Goal: Register for event/course: Sign up to attend an event or enroll in a course

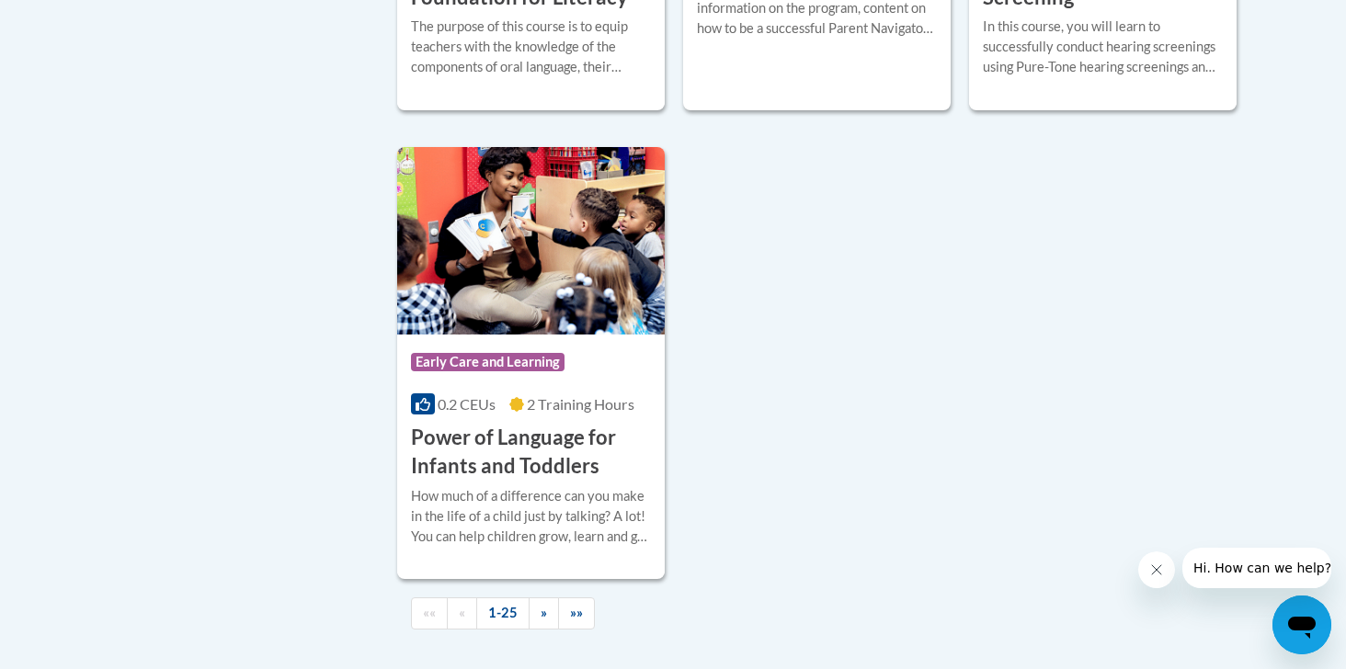
scroll to position [4384, 0]
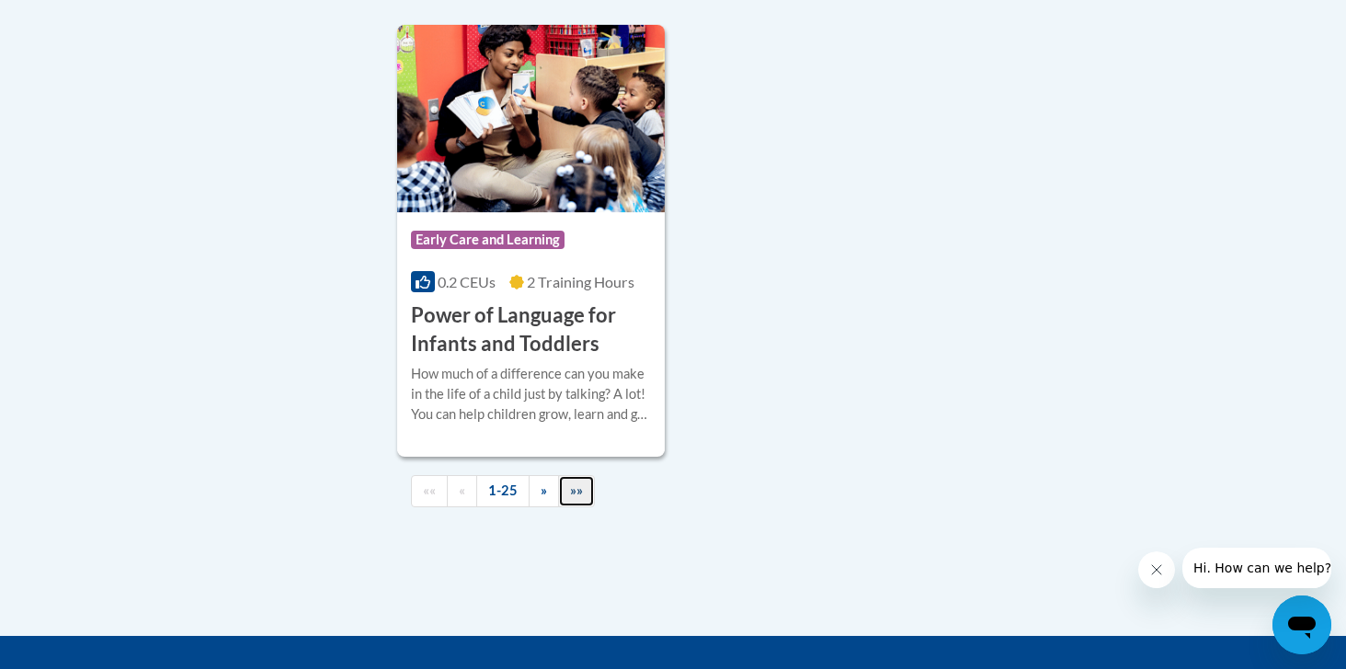
click at [571, 498] on span "»»" at bounding box center [576, 491] width 13 height 16
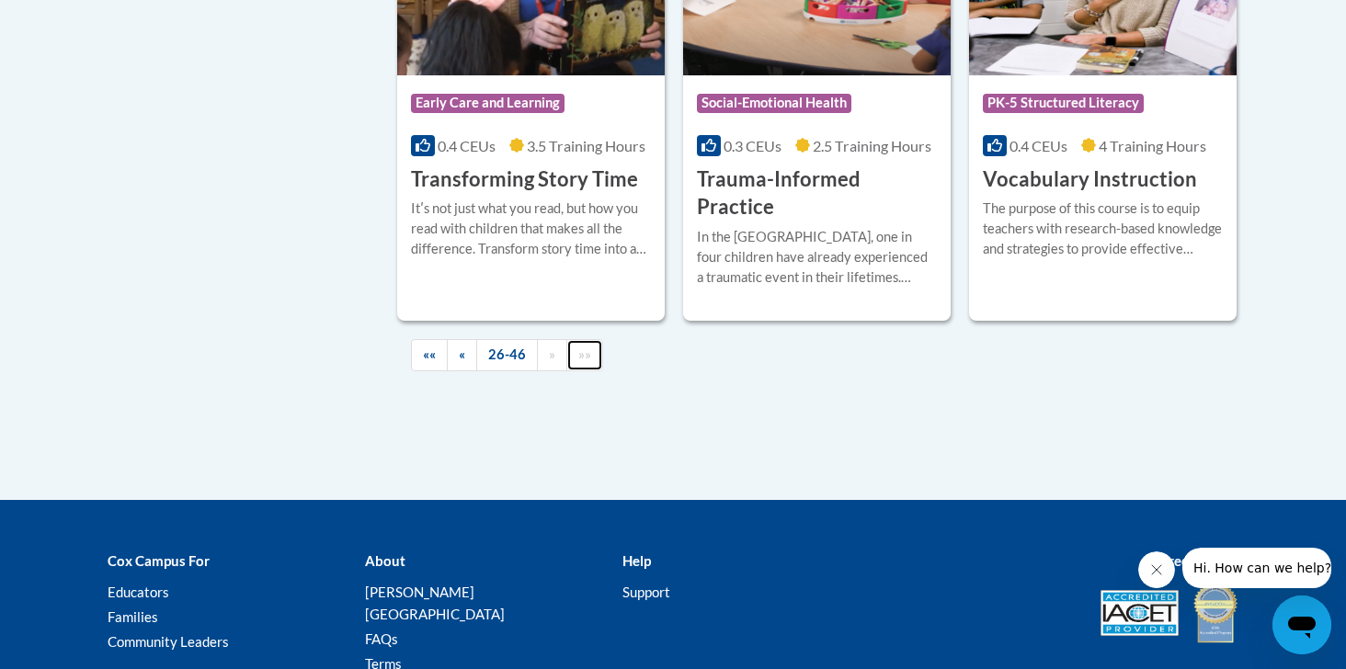
scroll to position [3408, 0]
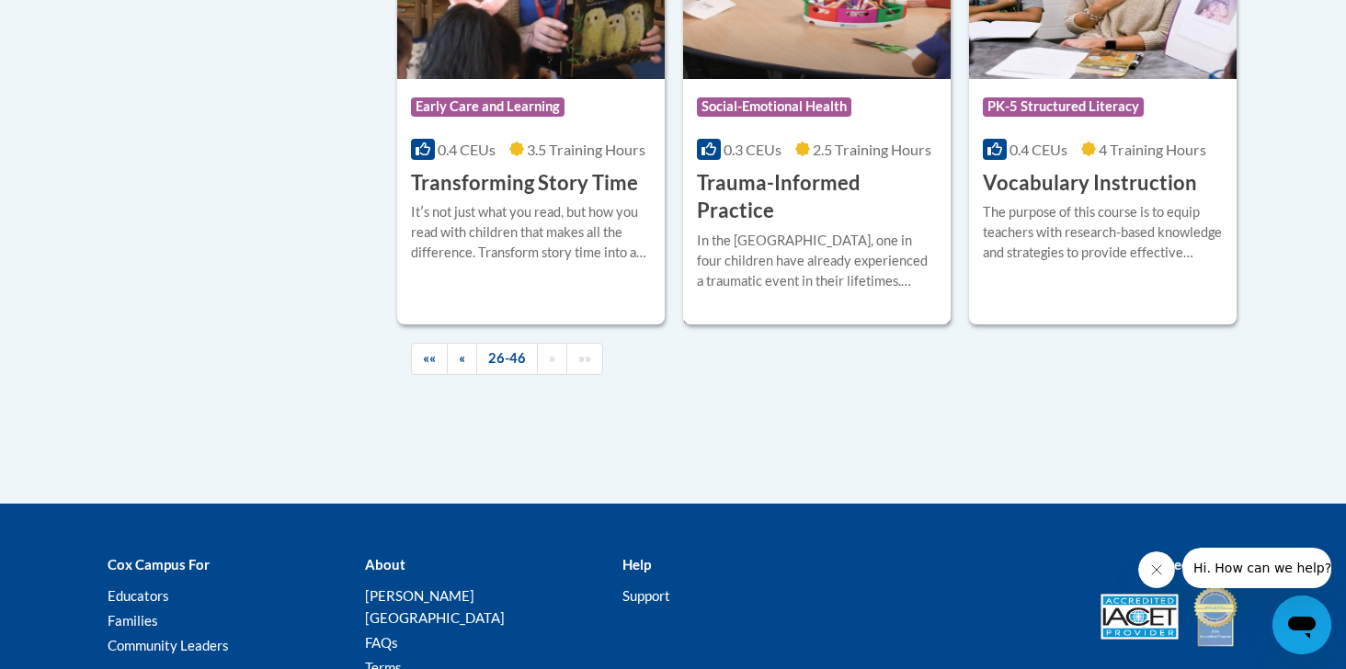
click at [841, 169] on h3 "Trauma-Informed Practice" at bounding box center [817, 197] width 240 height 57
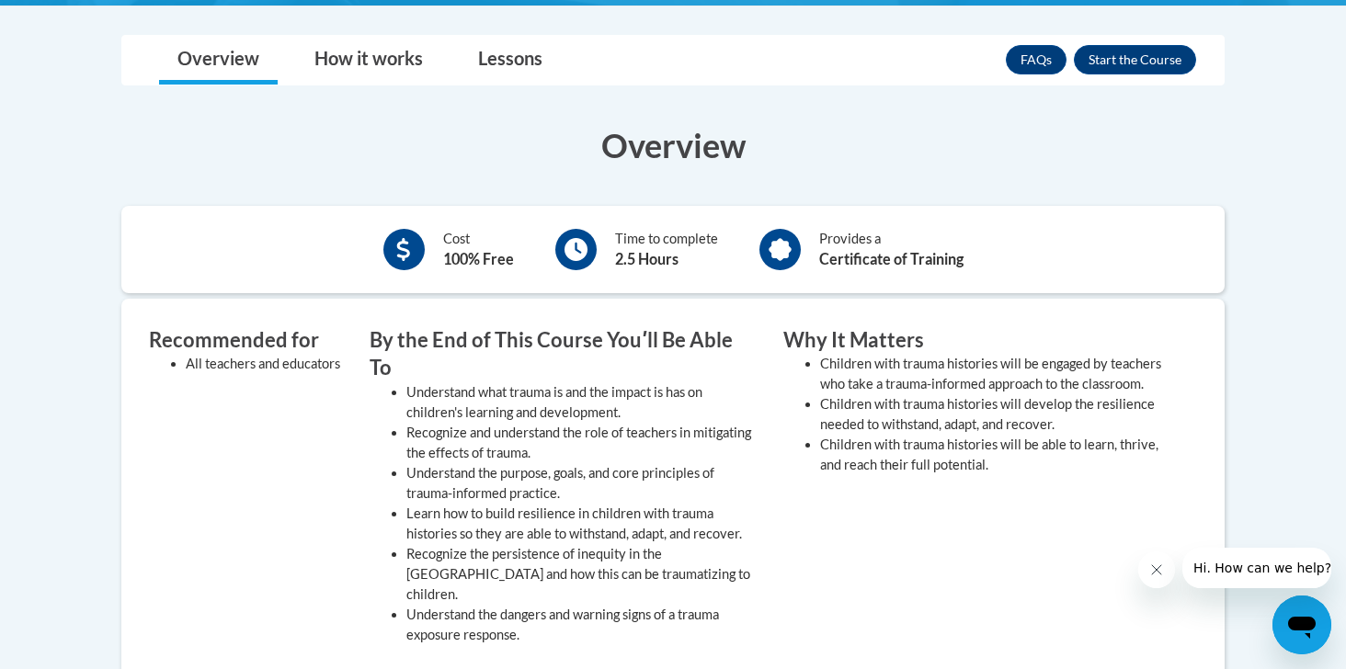
scroll to position [573, 0]
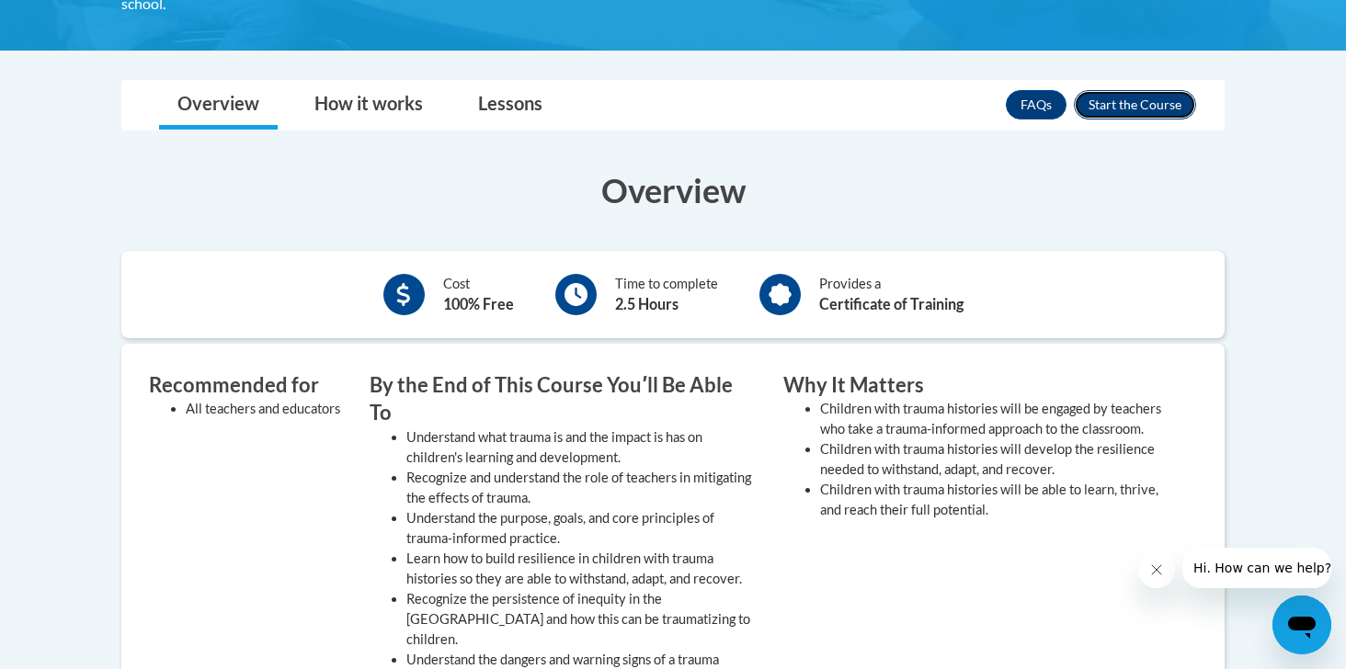
click at [1139, 99] on button "Enroll" at bounding box center [1135, 104] width 122 height 29
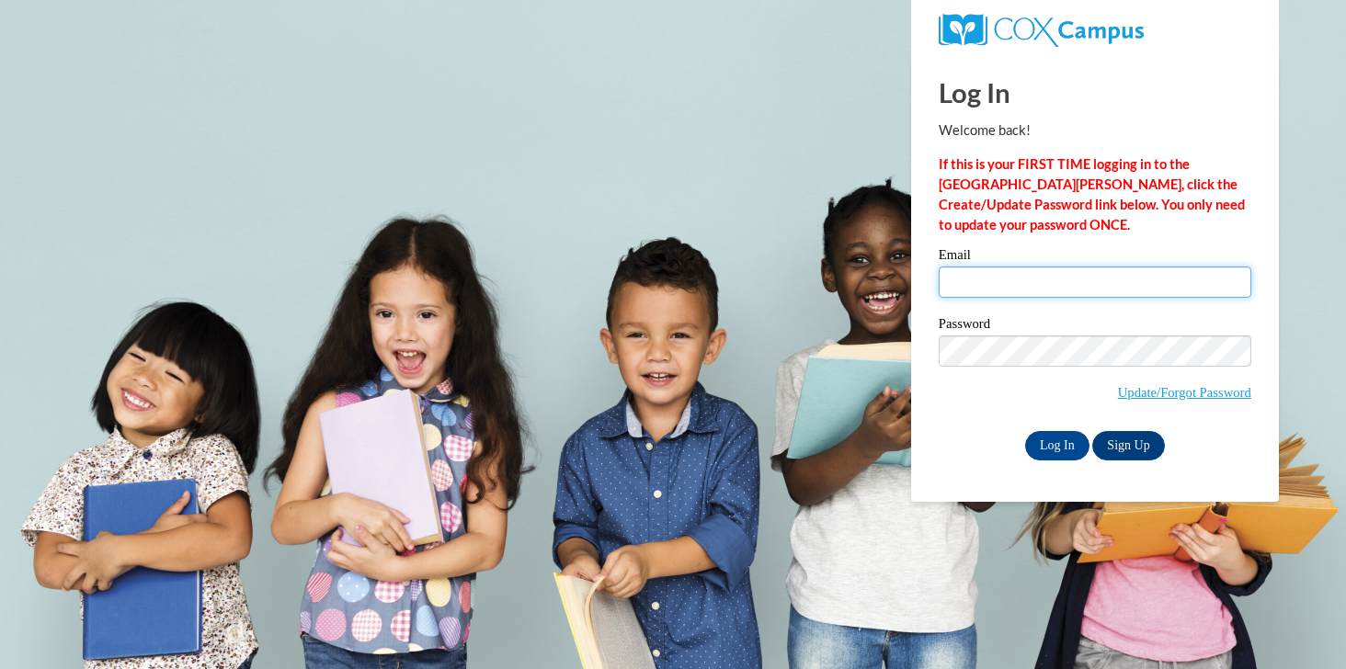
click at [986, 288] on input "Email" at bounding box center [1095, 282] width 313 height 31
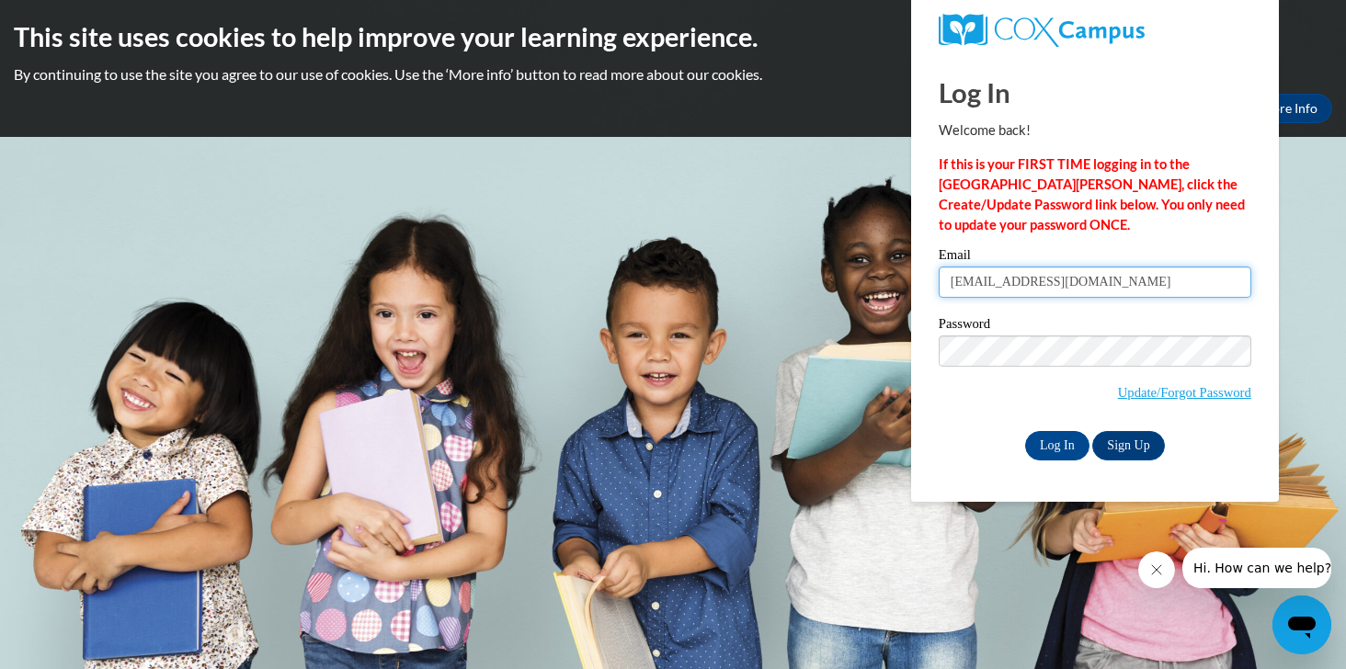
type input "mwin@udel.edu"
click at [1139, 440] on link "Sign Up" at bounding box center [1128, 445] width 72 height 29
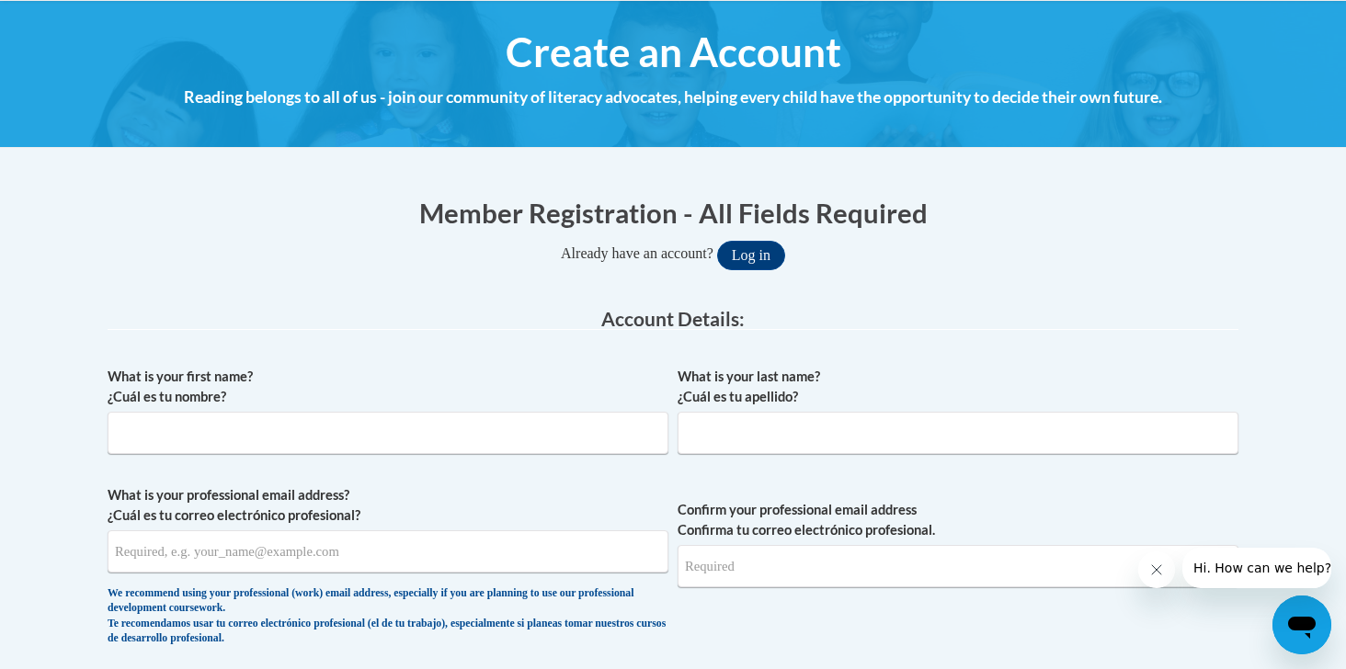
scroll to position [201, 0]
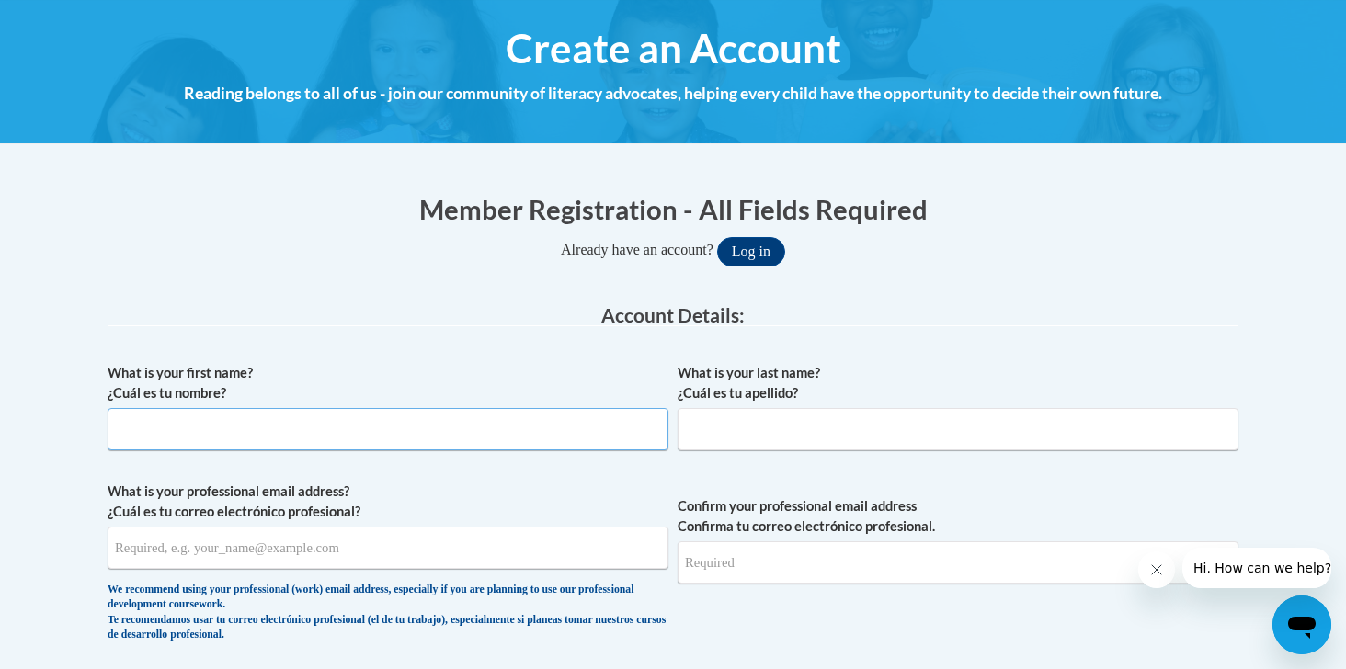
click at [561, 418] on input "What is your first name? ¿Cuál es tu nombre?" at bounding box center [388, 429] width 561 height 42
type input "Madelyn"
click at [917, 429] on input "What is your last name? ¿Cuál es tu apellido?" at bounding box center [958, 429] width 561 height 42
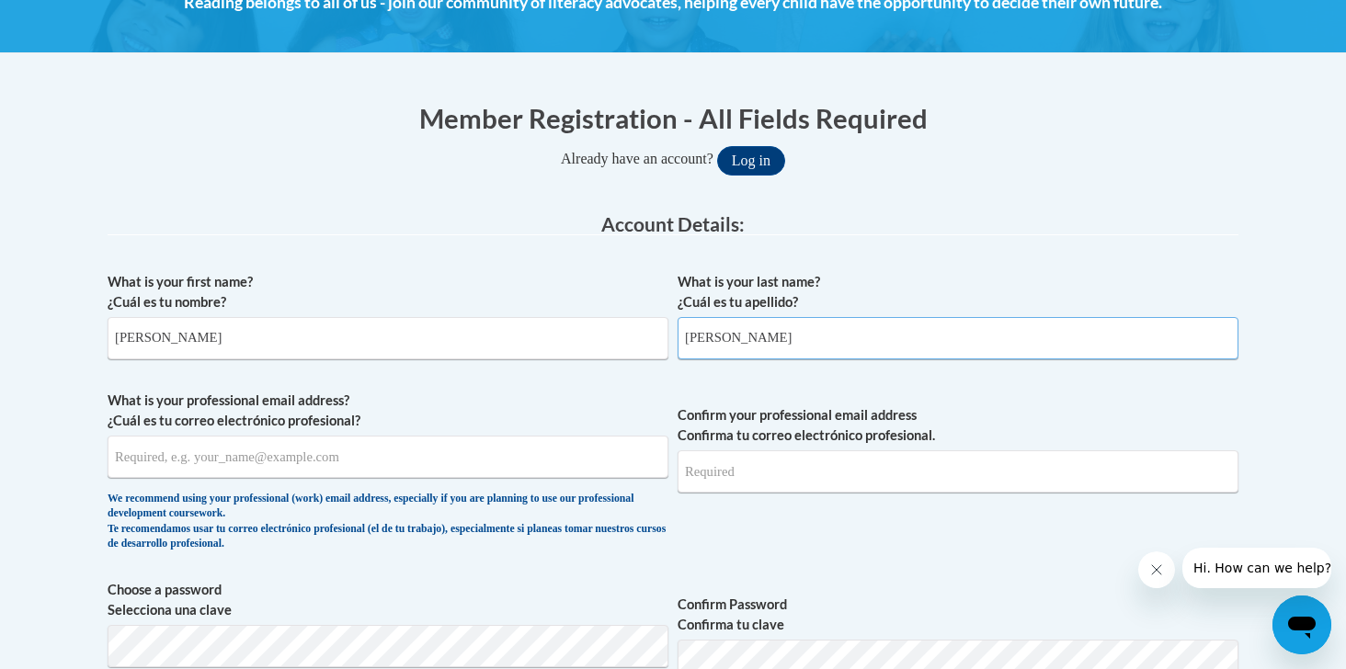
scroll to position [297, 0]
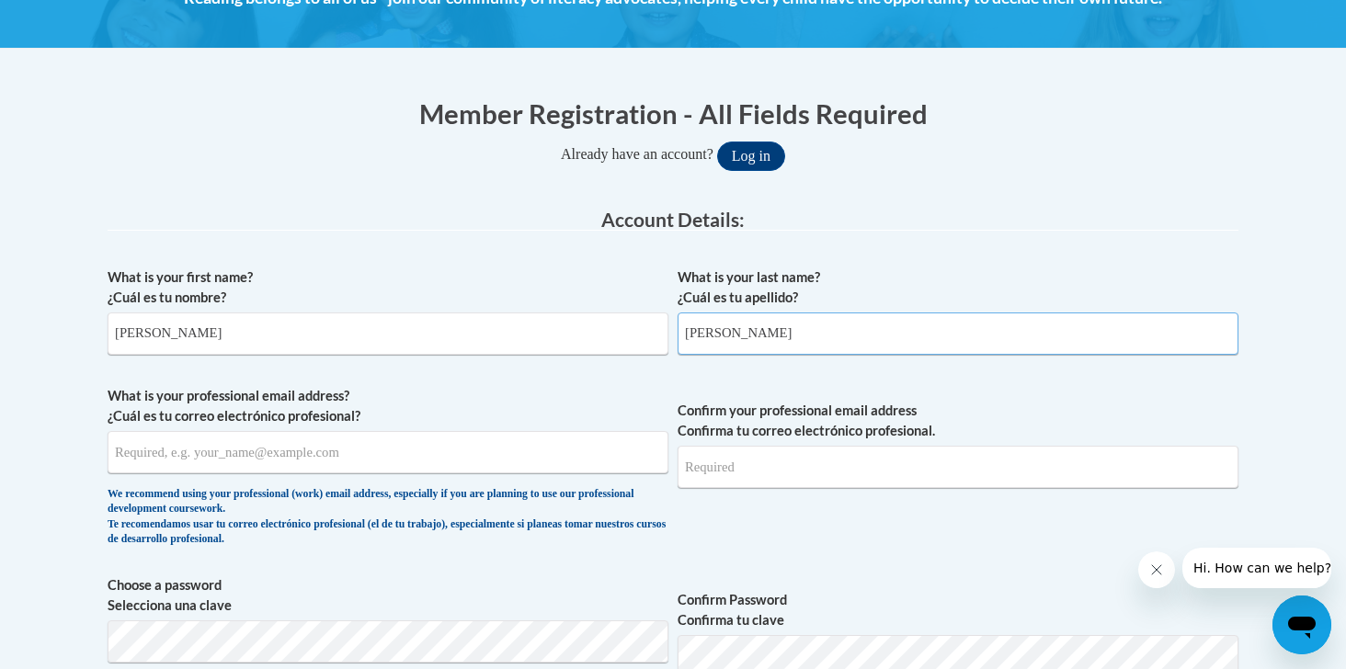
type input "Winslow"
click at [581, 461] on input "What is your professional email address? ¿Cuál es tu correo electrónico profesi…" at bounding box center [388, 452] width 561 height 42
type input "mwin@udel.edu"
click at [893, 464] on input "Confirm your professional email address Confirma tu correo electrónico profesio…" at bounding box center [958, 467] width 561 height 42
type input "mwin@udel.edu"
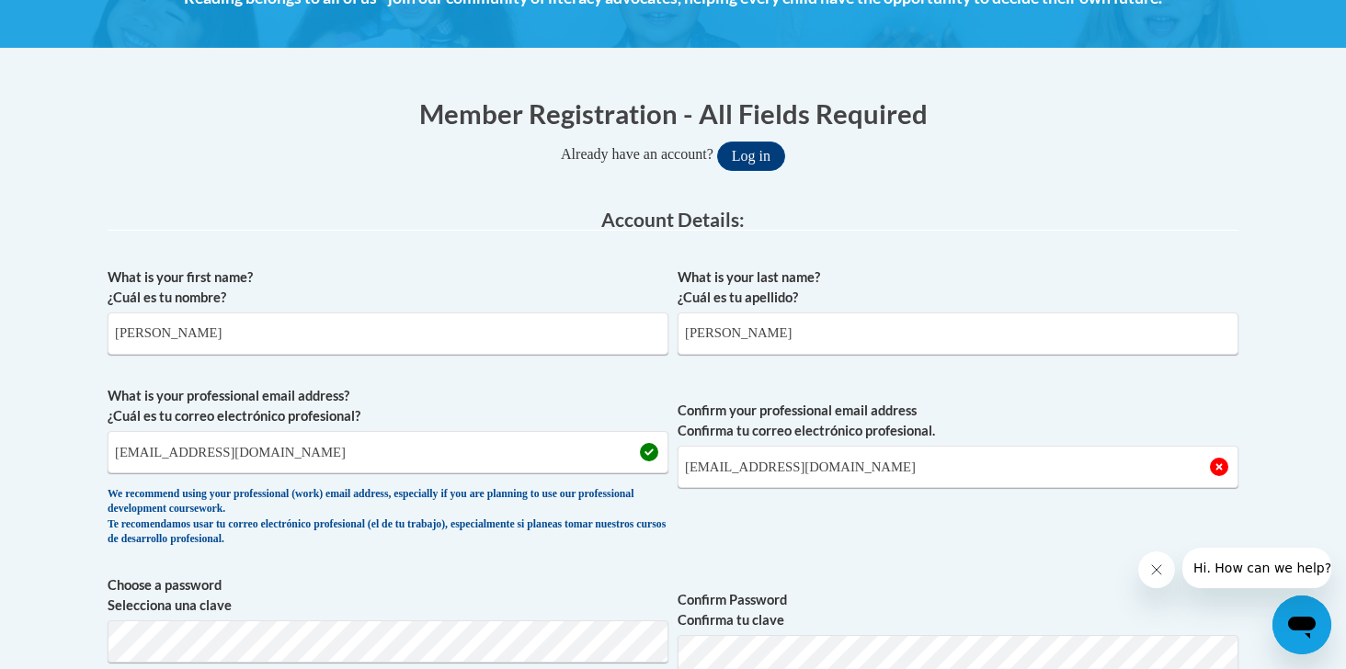
click at [746, 521] on span "Confirm your professional email address Confirma tu correo electrónico profesio…" at bounding box center [958, 471] width 561 height 170
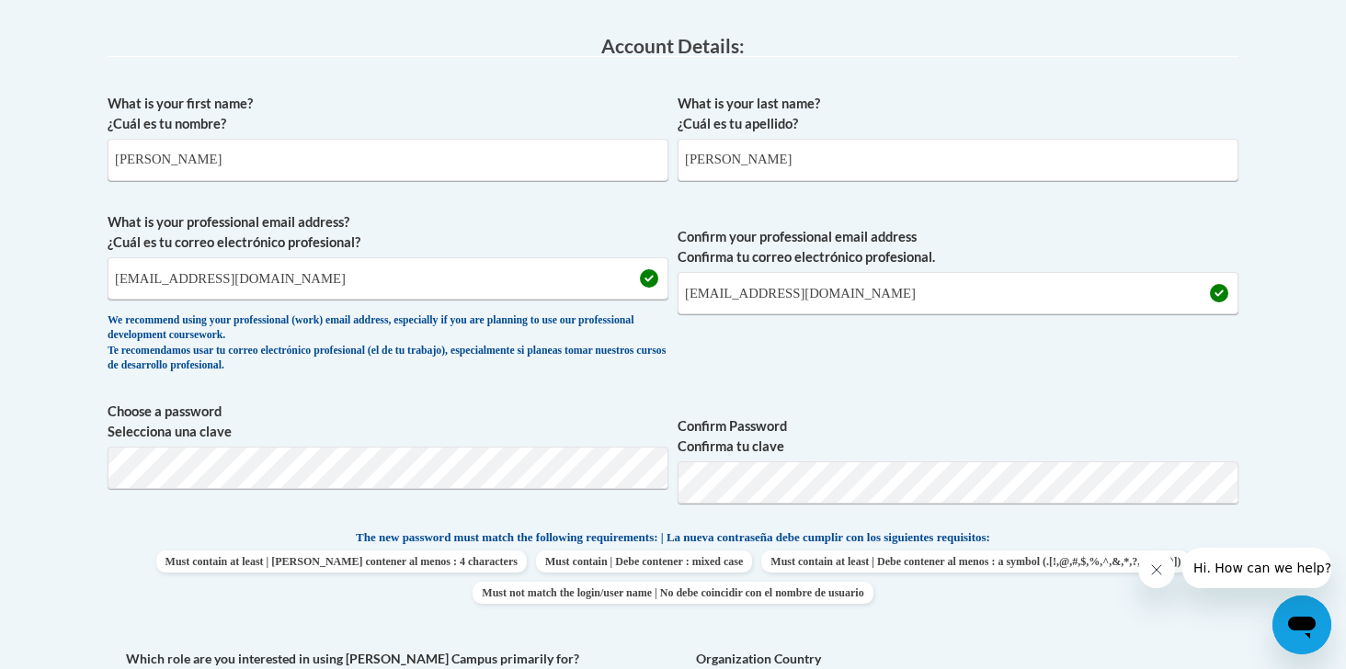
scroll to position [482, 0]
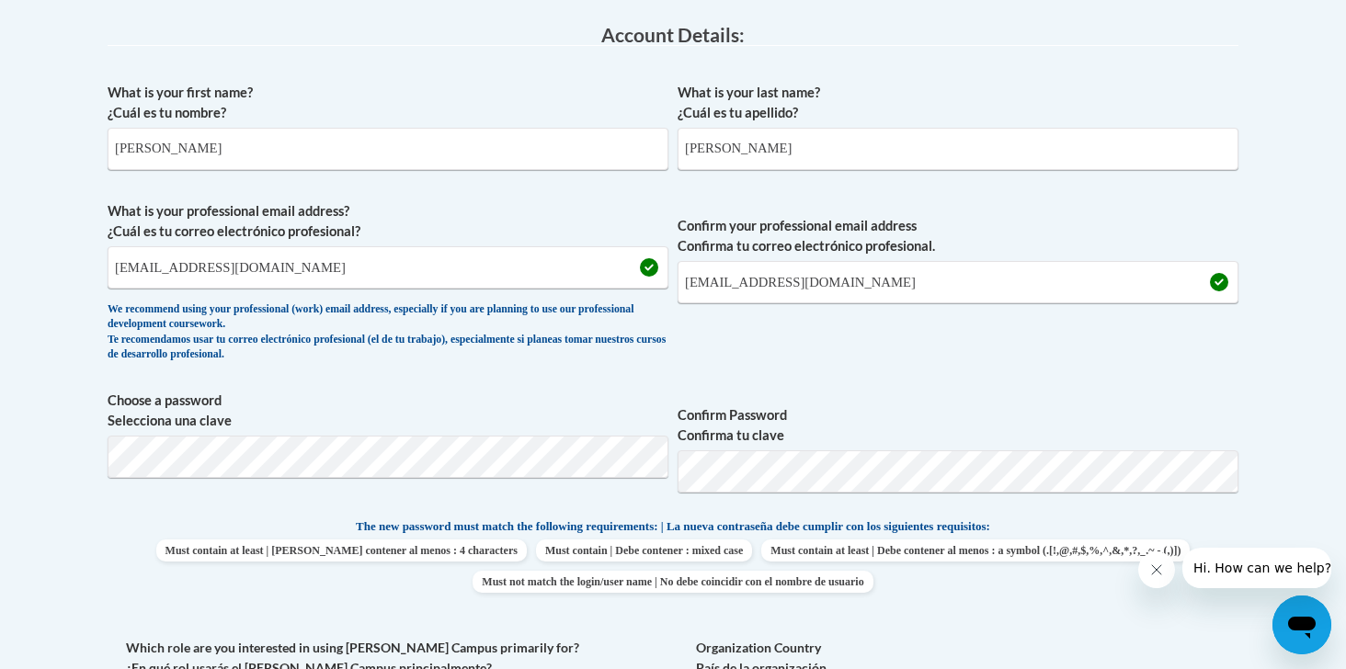
click at [780, 409] on label "Confirm Password Confirma tu clave" at bounding box center [958, 426] width 561 height 40
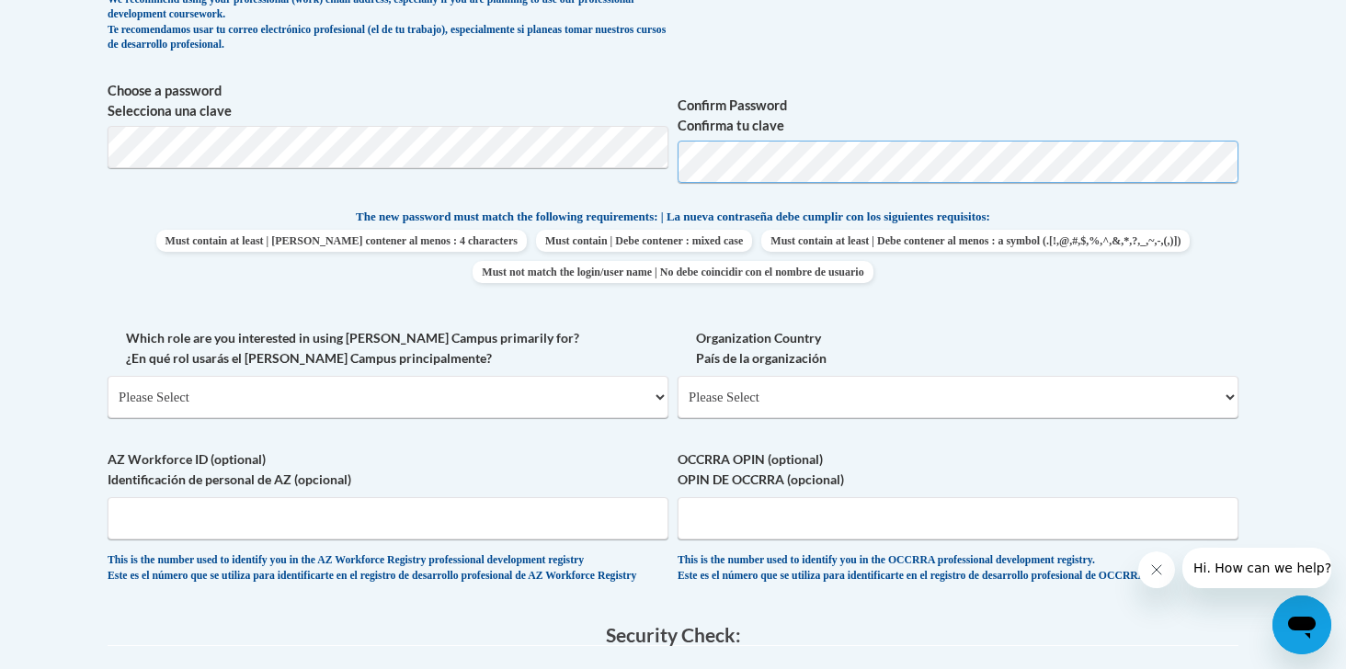
scroll to position [834, 0]
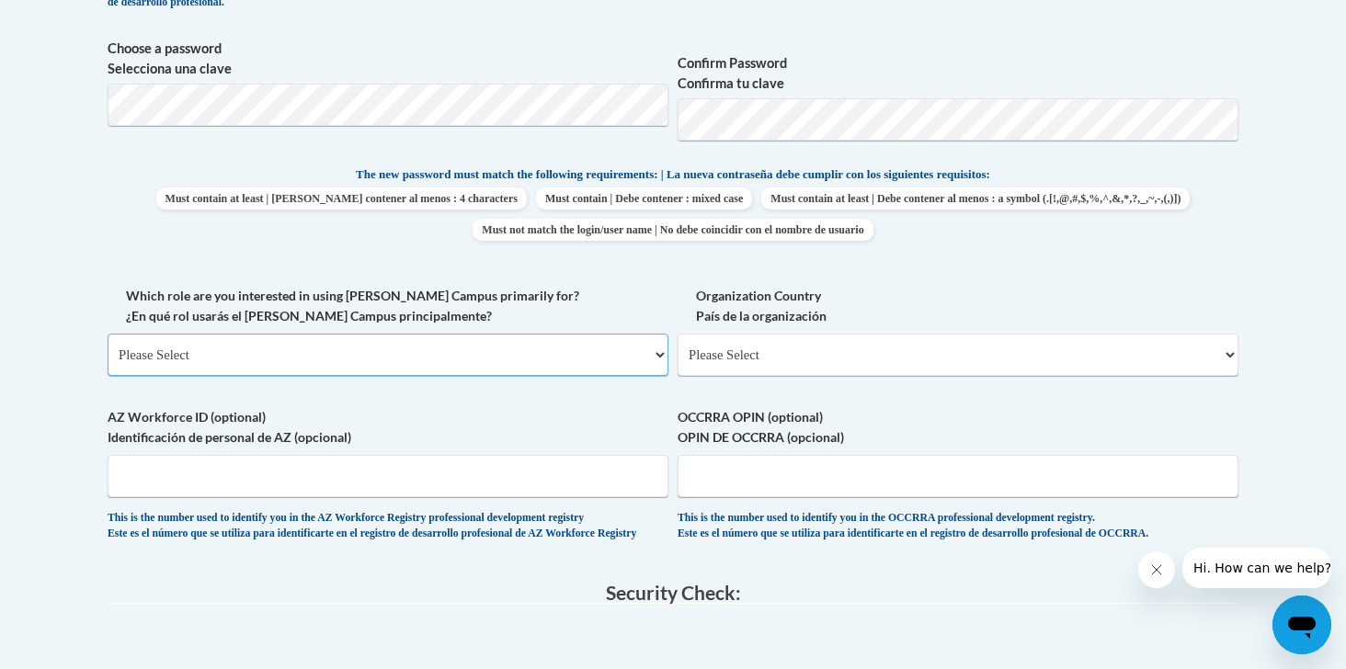
click at [556, 343] on select "Please Select College/University | Colegio/Universidad Community/Nonprofit Part…" at bounding box center [388, 355] width 561 height 42
select select "fbf2d438-af2f-41f8-98f1-81c410e29de3"
click at [108, 334] on select "Please Select College/University | Colegio/Universidad Community/Nonprofit Part…" at bounding box center [388, 355] width 561 height 42
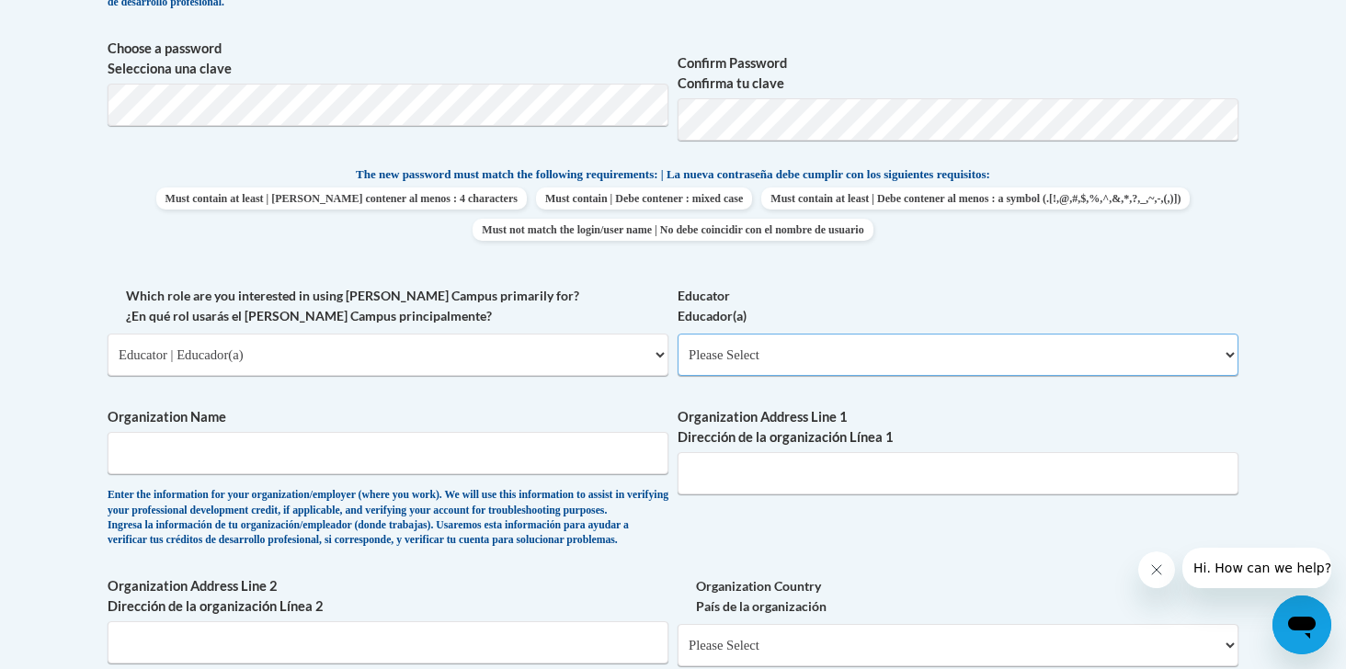
click at [726, 343] on select "Please Select Early Learning/Daycare Teacher/Family Home Care Provider | Maestr…" at bounding box center [958, 355] width 561 height 42
select select "5e2af403-4f2c-4e49-a02f-103e55d7b75b"
click at [678, 334] on select "Please Select Early Learning/Daycare Teacher/Family Home Care Provider | Maestr…" at bounding box center [958, 355] width 561 height 42
click at [596, 450] on input "Organization Name" at bounding box center [388, 453] width 561 height 42
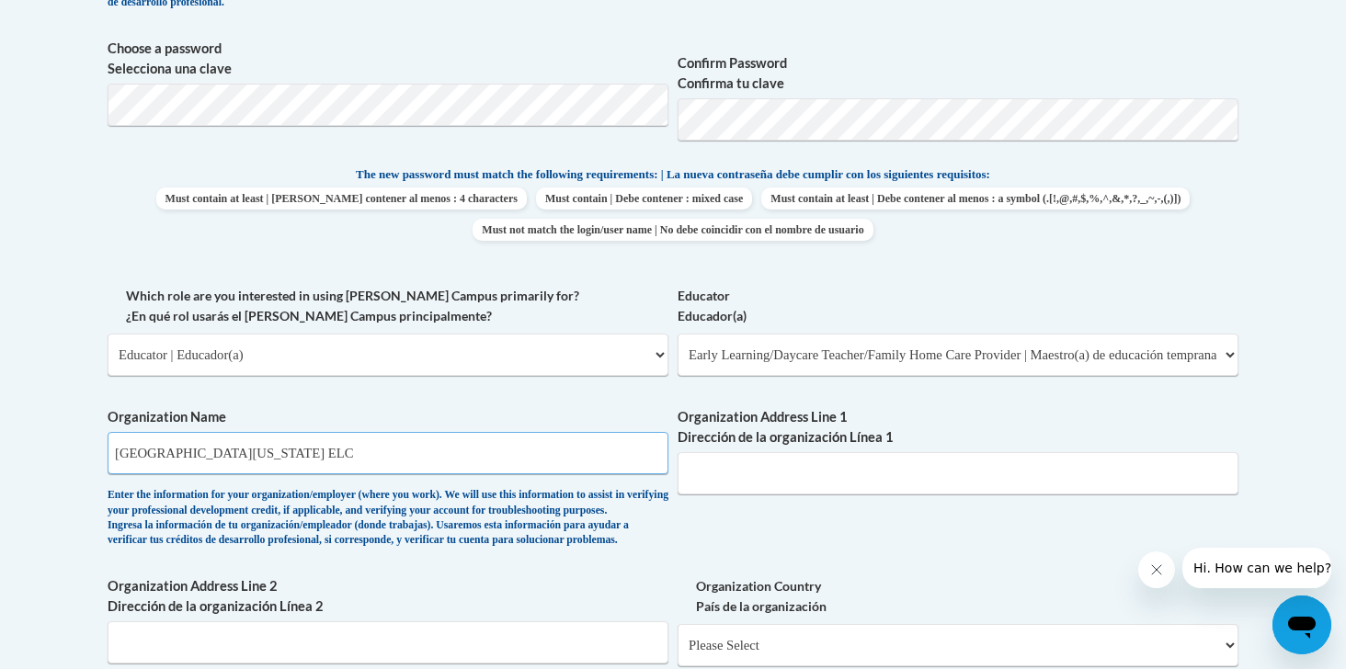
type input "University of Delaware ELC"
click at [792, 462] on input "Organization Address Line 1 Dirección de la organización Línea 1" at bounding box center [958, 473] width 561 height 42
click at [728, 549] on div "What is your first name? ¿Cuál es tu nombre? Madelyn What is your last name? ¿C…" at bounding box center [673, 285] width 1131 height 1129
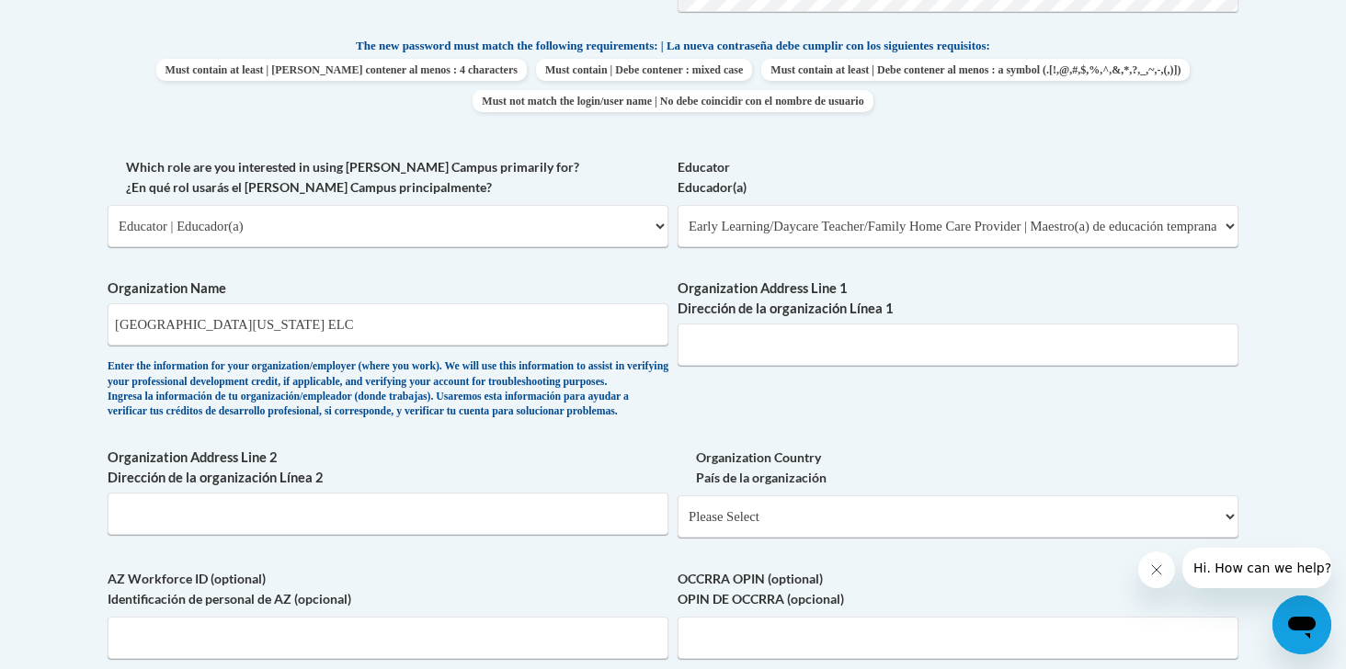
scroll to position [964, 0]
click at [759, 346] on input "Organization Address Line 1 Dirección de la organización Línea 1" at bounding box center [958, 344] width 561 height 42
paste input "489 Wyoming Rd, Newark, DE 19716"
type input "489 Wyoming Rd, Newark, DE 19716"
click at [731, 406] on div "What is your first name? ¿Cuál es tu nombre? Madelyn What is your last name? ¿C…" at bounding box center [673, 156] width 1131 height 1129
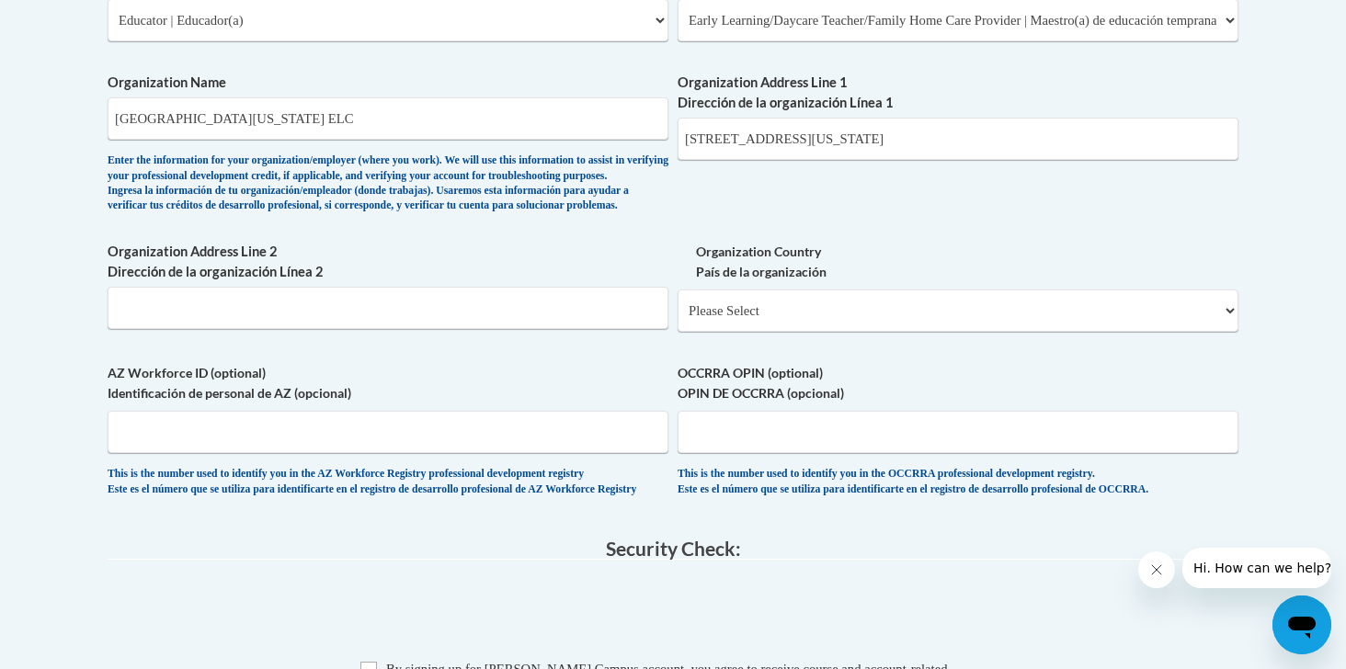
scroll to position [1208, 0]
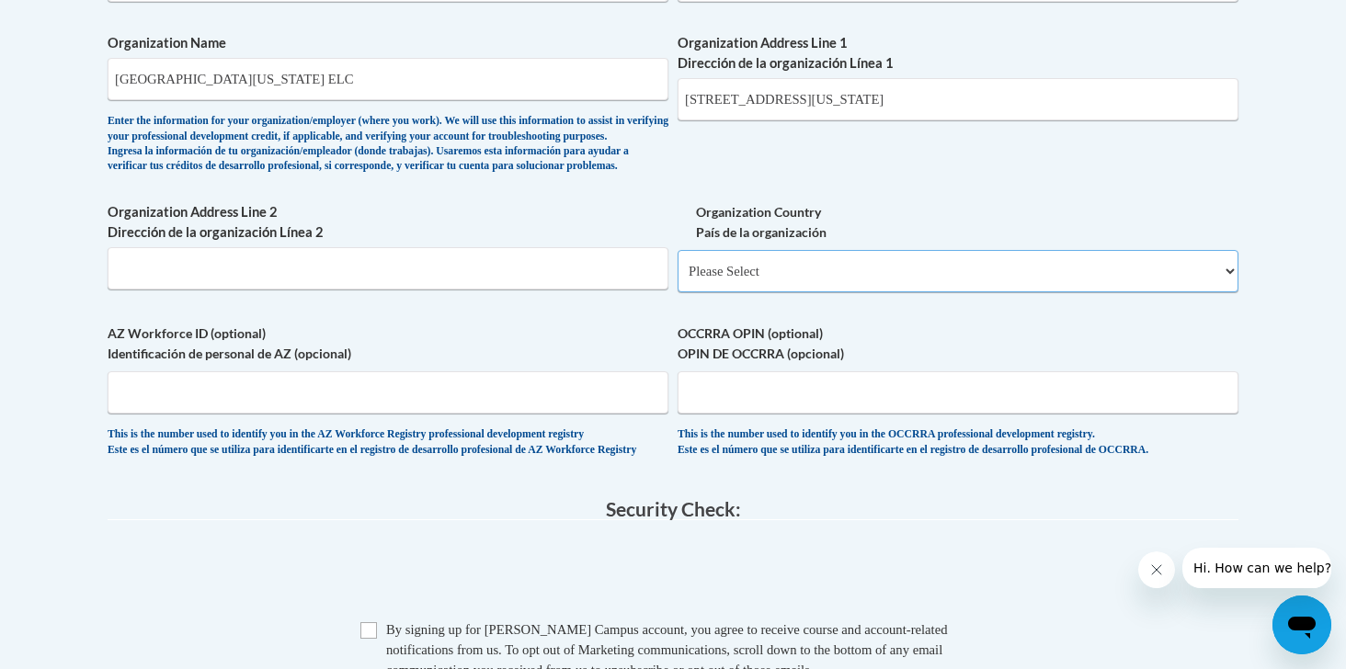
click at [774, 292] on select "Please Select United States | Estados Unidos Outside of the United States | Fue…" at bounding box center [958, 271] width 561 height 42
select select "ad49bcad-a171-4b2e-b99c-48b446064914"
click at [678, 280] on select "Please Select United States | Estados Unidos Outside of the United States | Fue…" at bounding box center [958, 271] width 561 height 42
select select
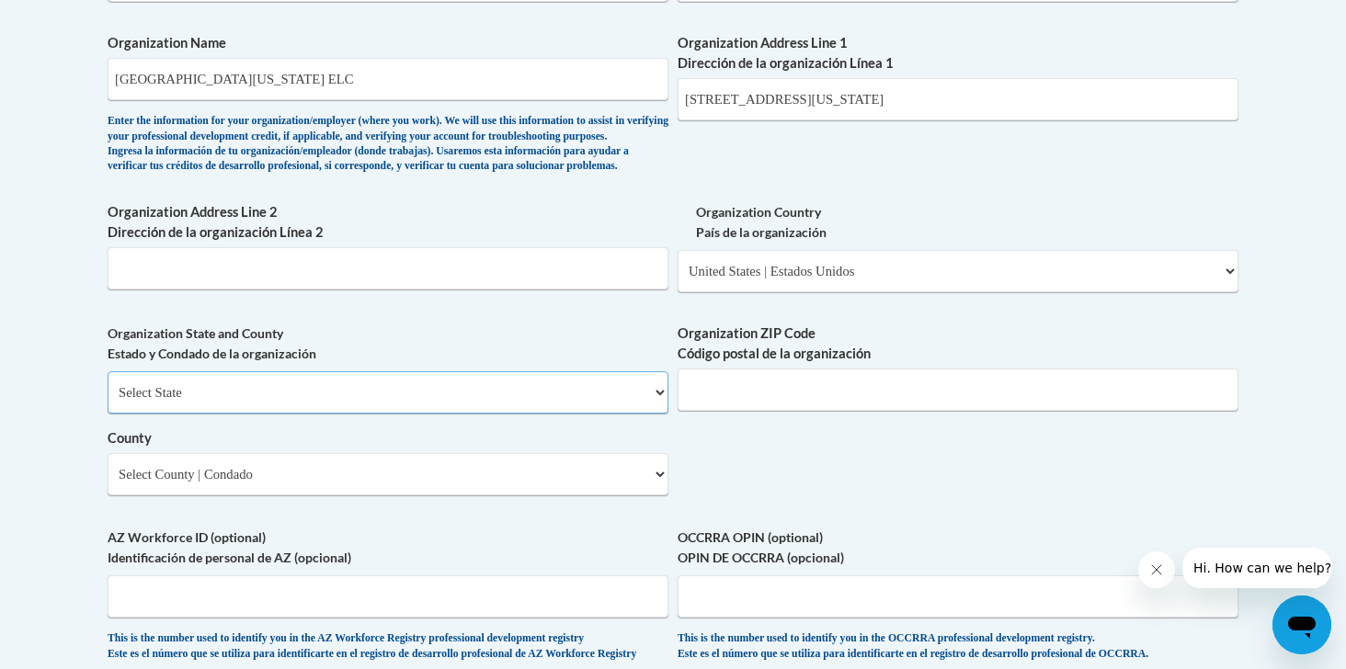
click at [526, 414] on select "Select State Alabama Alaska Arizona Arkansas California Colorado Connecticut De…" at bounding box center [388, 392] width 561 height 42
select select "Delaware"
click at [108, 402] on select "Select State Alabama Alaska Arizona Arkansas California Colorado Connecticut De…" at bounding box center [388, 392] width 561 height 42
click at [810, 411] on input "Organization ZIP Code Código postal de la organización" at bounding box center [958, 390] width 561 height 42
drag, startPoint x: 908, startPoint y: 106, endPoint x: 871, endPoint y: 105, distance: 36.8
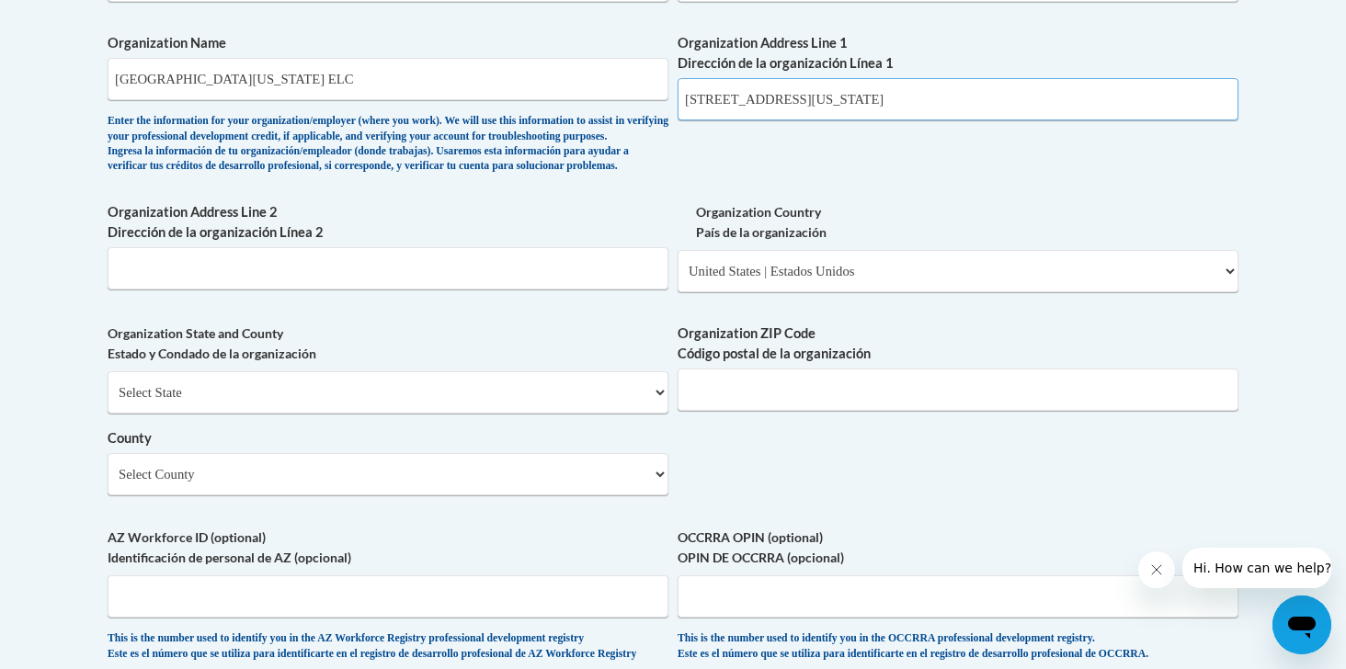
click at [871, 105] on input "489 Wyoming Rd, Newark, DE 19716" at bounding box center [958, 99] width 561 height 42
type input "489 Wyoming Rd, Newark, DE"
click at [838, 411] on input "Organization ZIP Code Código postal de la organización" at bounding box center [958, 390] width 561 height 42
paste input "19716"
type input "19716"
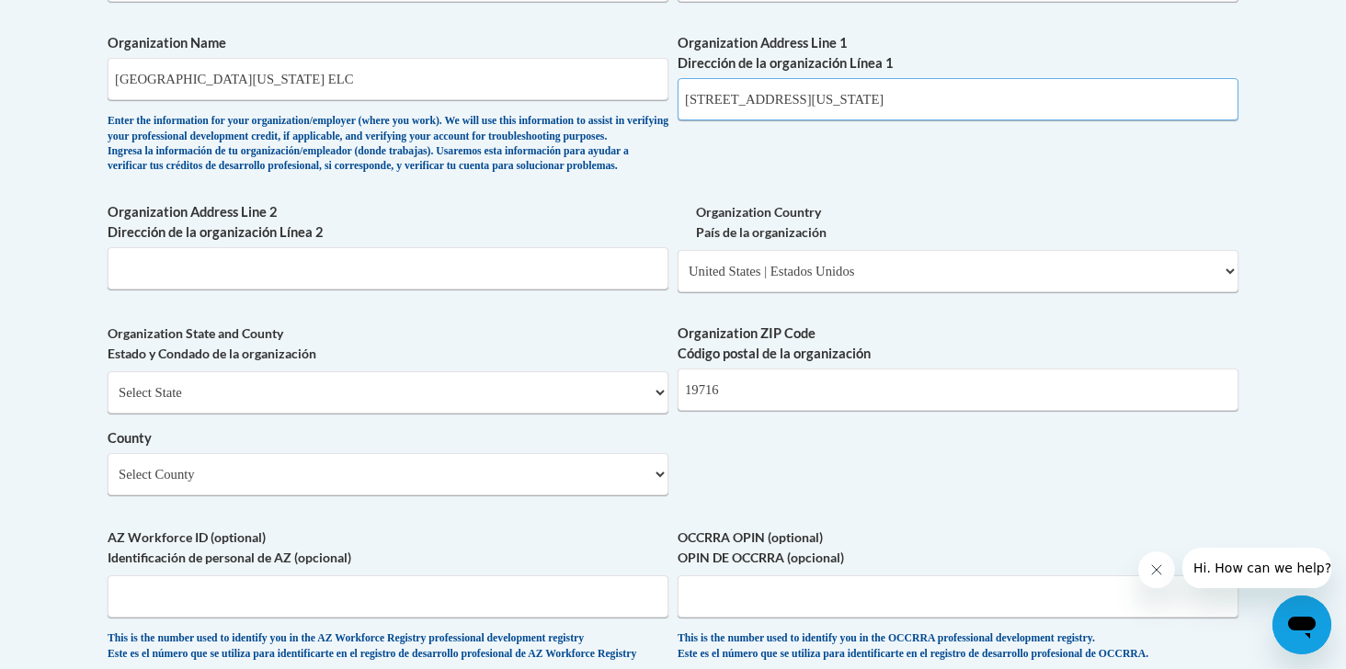
drag, startPoint x: 879, startPoint y: 97, endPoint x: 784, endPoint y: 106, distance: 95.2
click at [784, 106] on input "489 Wyoming Rd, Newark, DE" at bounding box center [958, 99] width 561 height 42
type input "489 Wyoming Rd"
click at [625, 183] on div "Organization Name University of Delaware ELC Enter the information for your org…" at bounding box center [388, 108] width 561 height 150
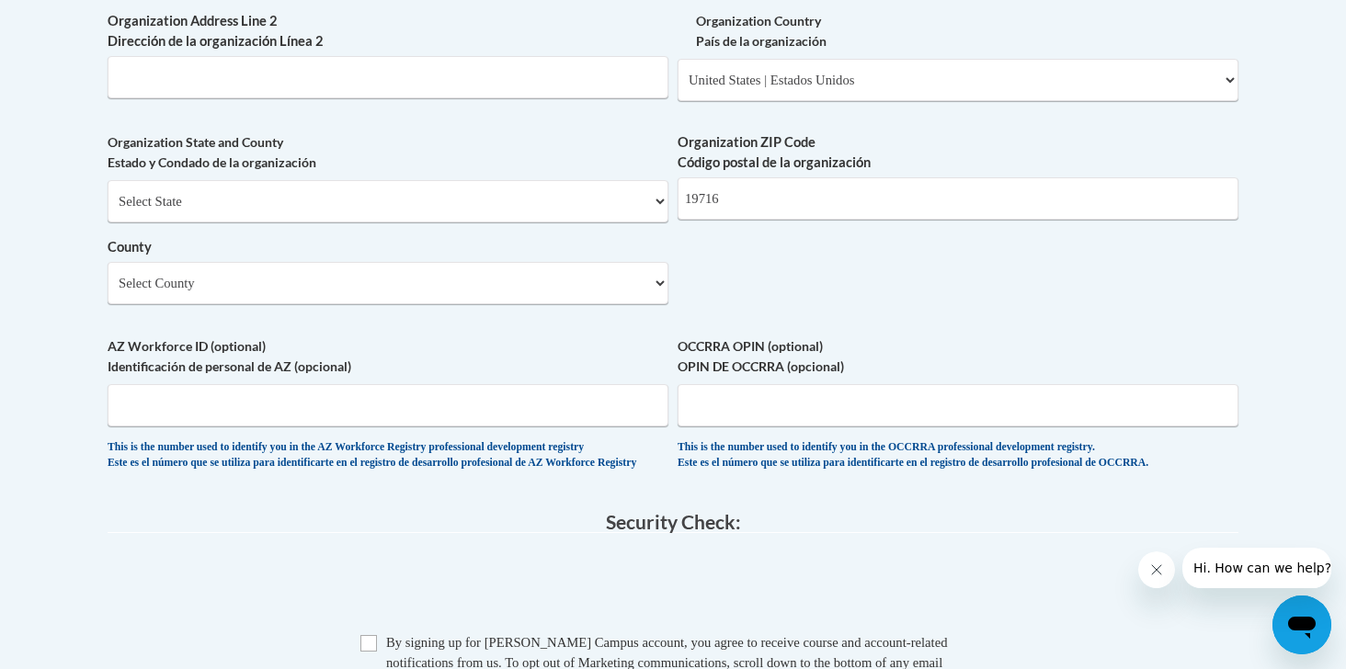
scroll to position [1404, 0]
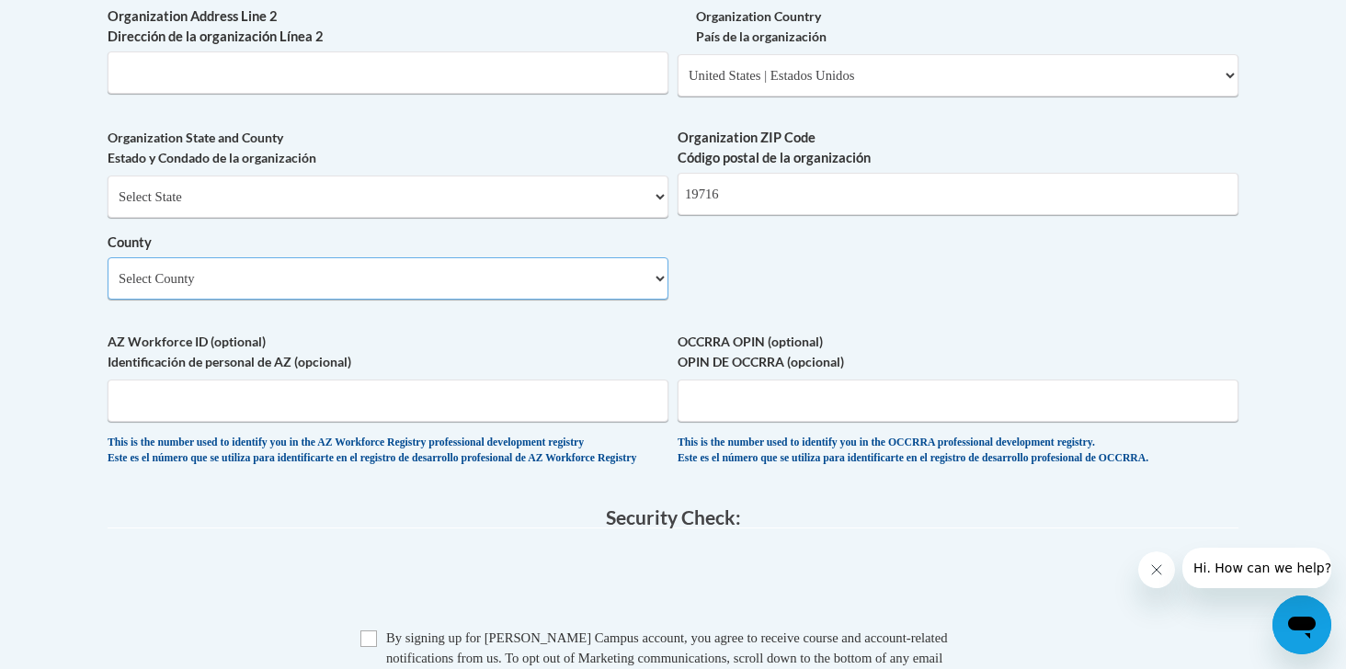
click at [574, 297] on select "Select County Kent New Castle Sussex" at bounding box center [388, 278] width 561 height 42
select select "New Castle"
click at [108, 288] on select "Select County Kent New Castle Sussex" at bounding box center [388, 278] width 561 height 42
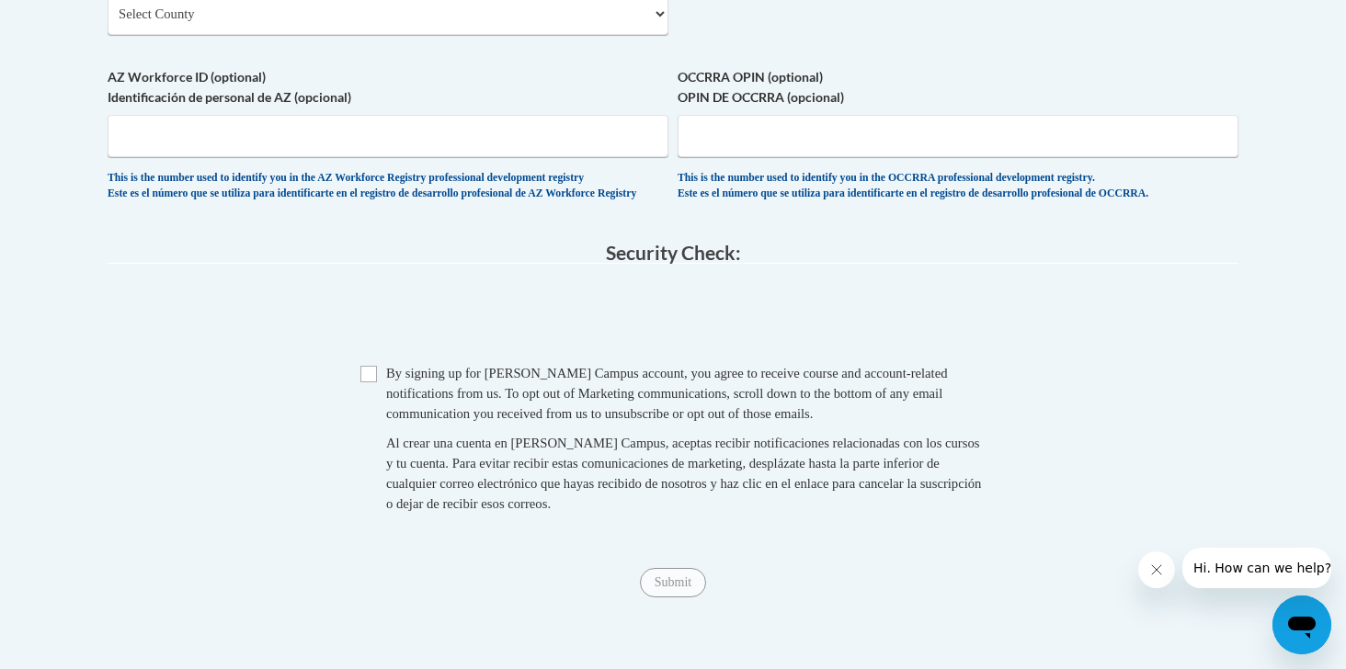
scroll to position [1674, 0]
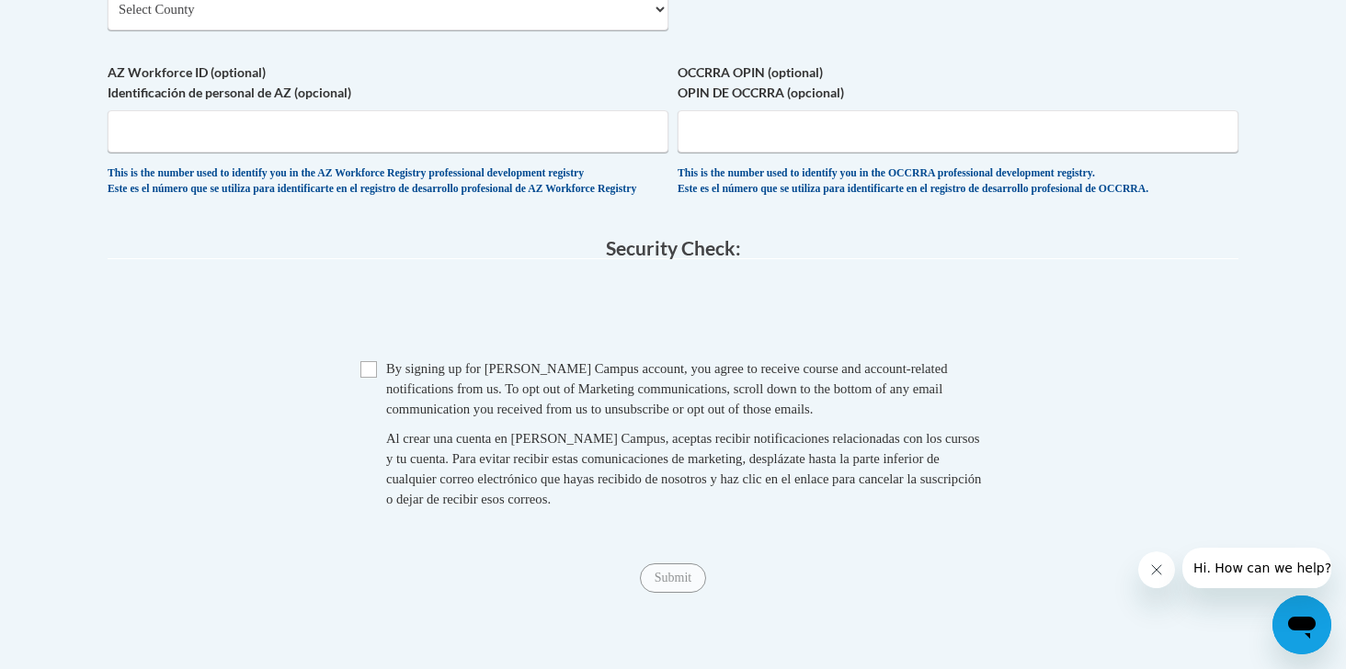
click at [559, 417] on span "By signing up for a Cox Campus account, you agree to receive course and account…" at bounding box center [667, 388] width 562 height 55
click at [371, 378] on input "Checkbox" at bounding box center [368, 369] width 17 height 17
checkbox input "true"
click at [676, 593] on input "Submit" at bounding box center [673, 578] width 66 height 29
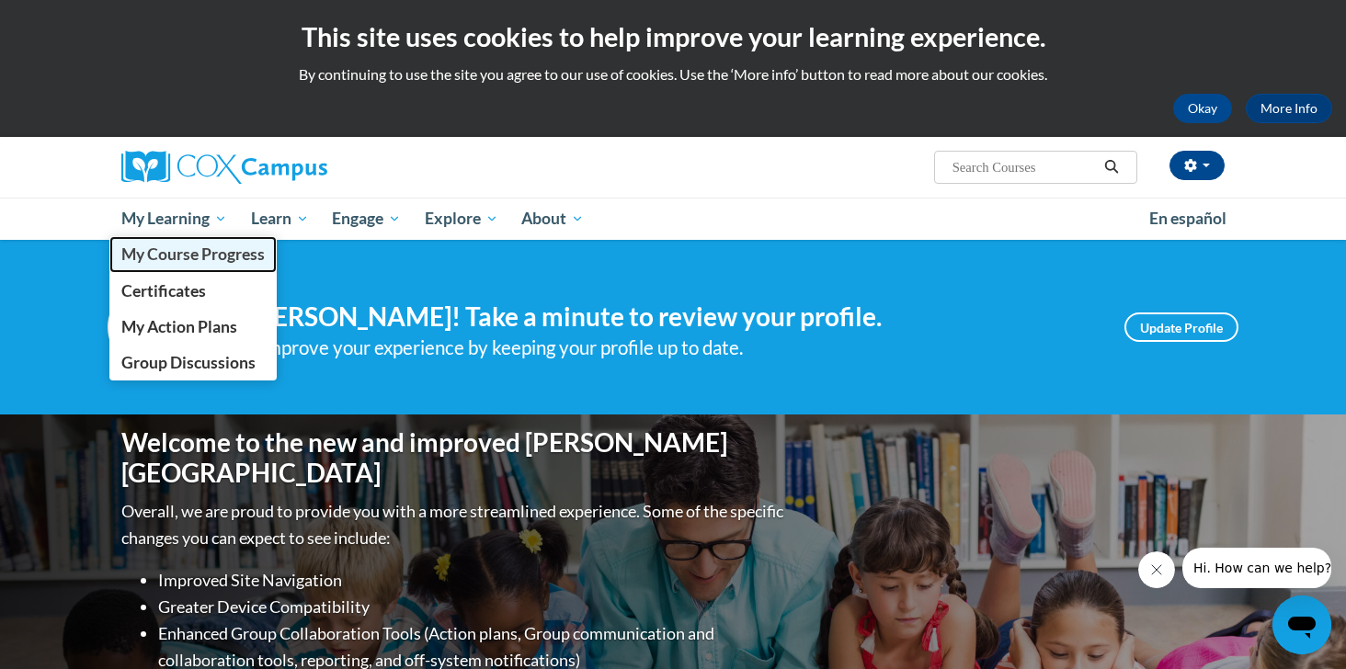
click at [192, 258] on span "My Course Progress" at bounding box center [192, 254] width 143 height 19
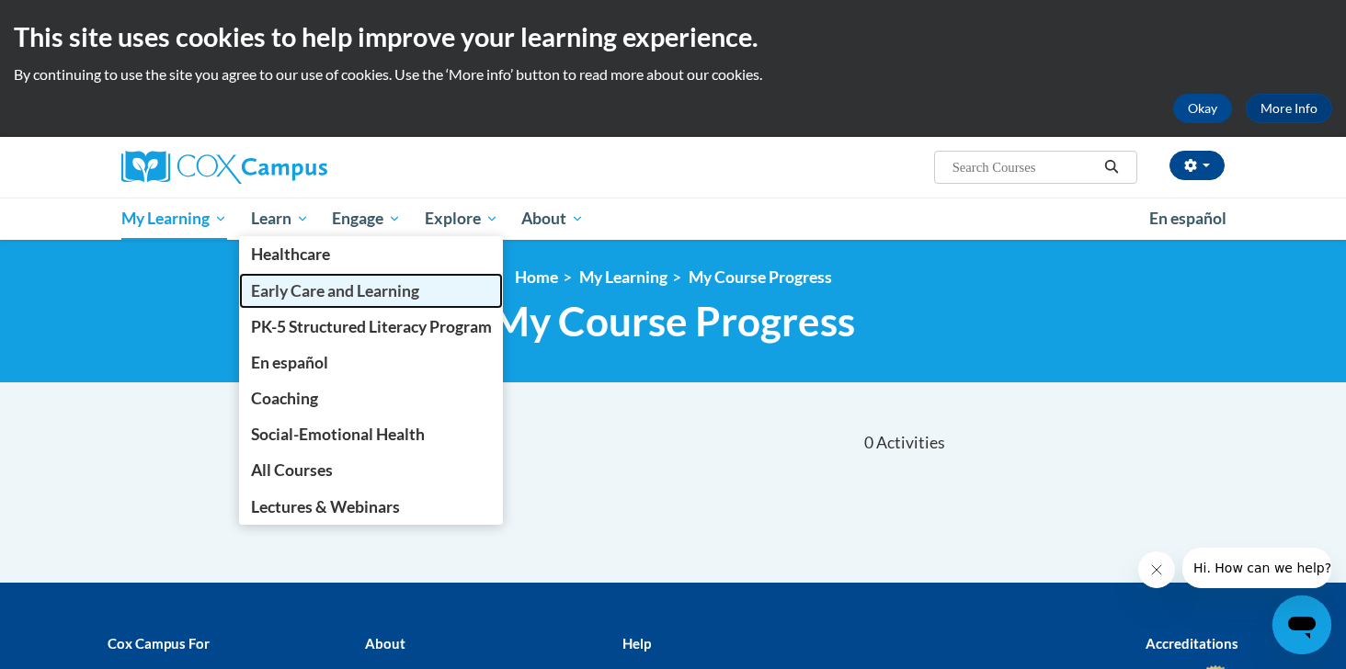
click at [284, 280] on link "Early Care and Learning" at bounding box center [371, 291] width 265 height 36
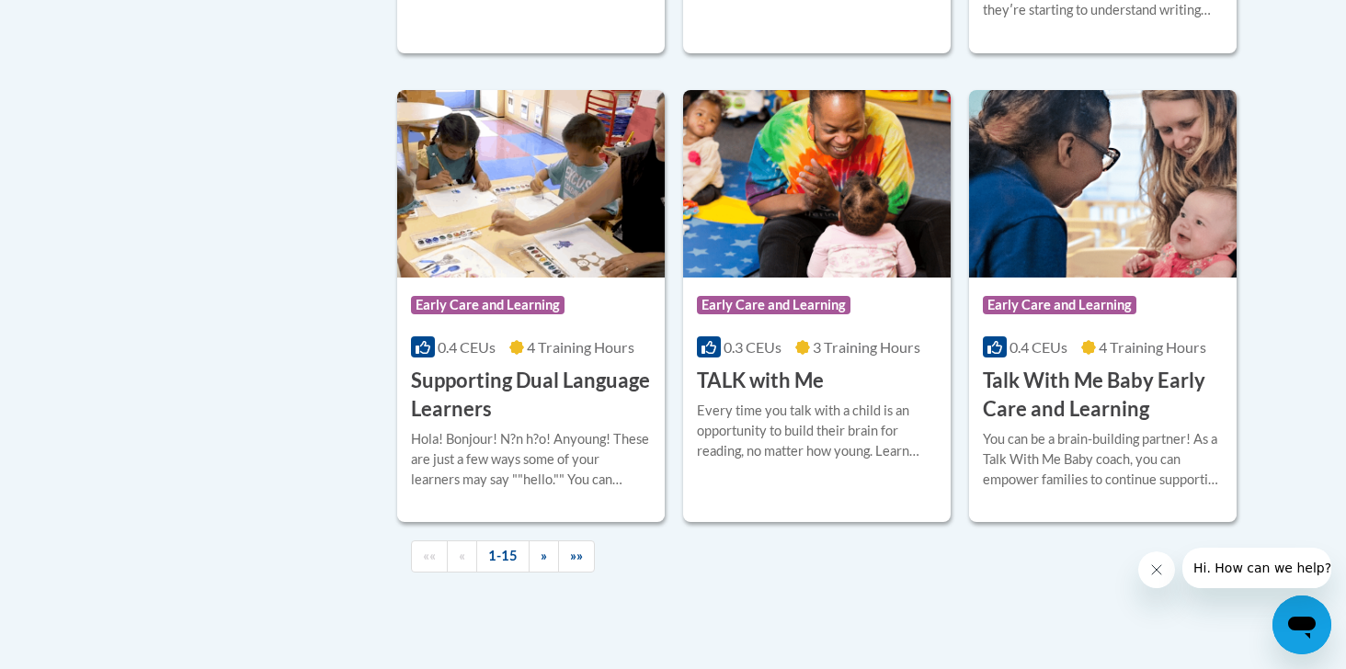
scroll to position [2982, 0]
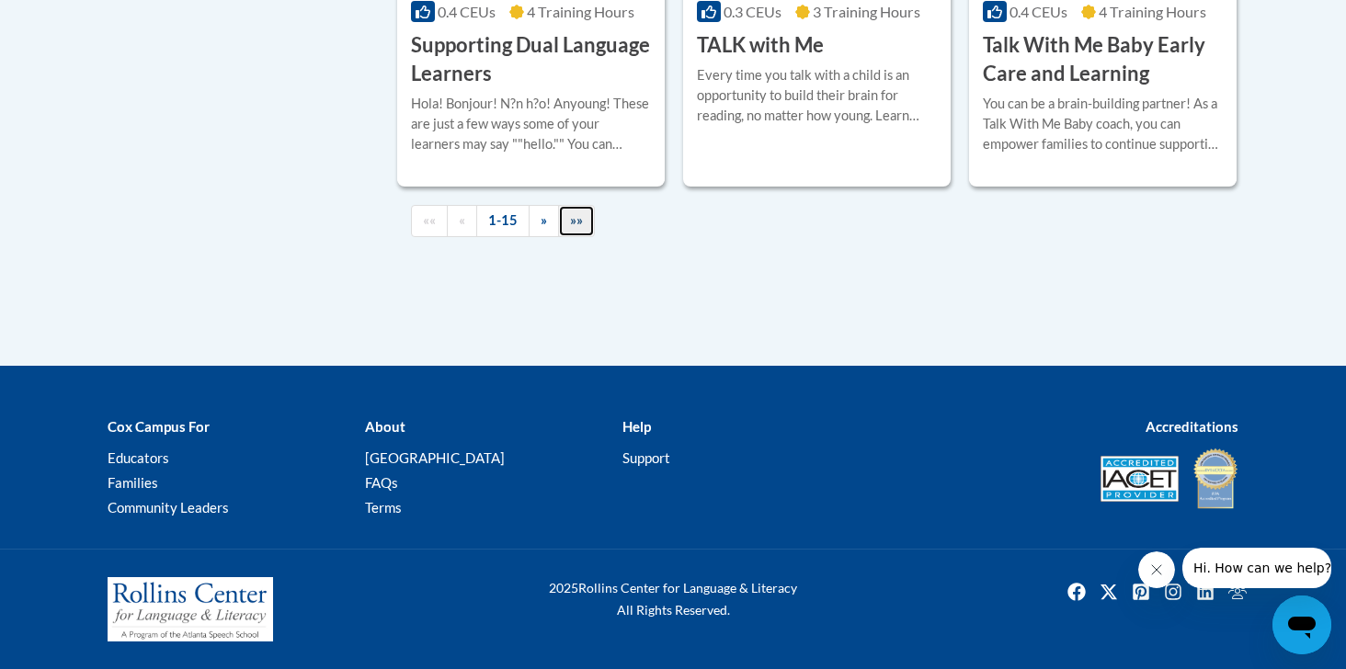
click at [577, 220] on span "»»" at bounding box center [576, 220] width 13 height 16
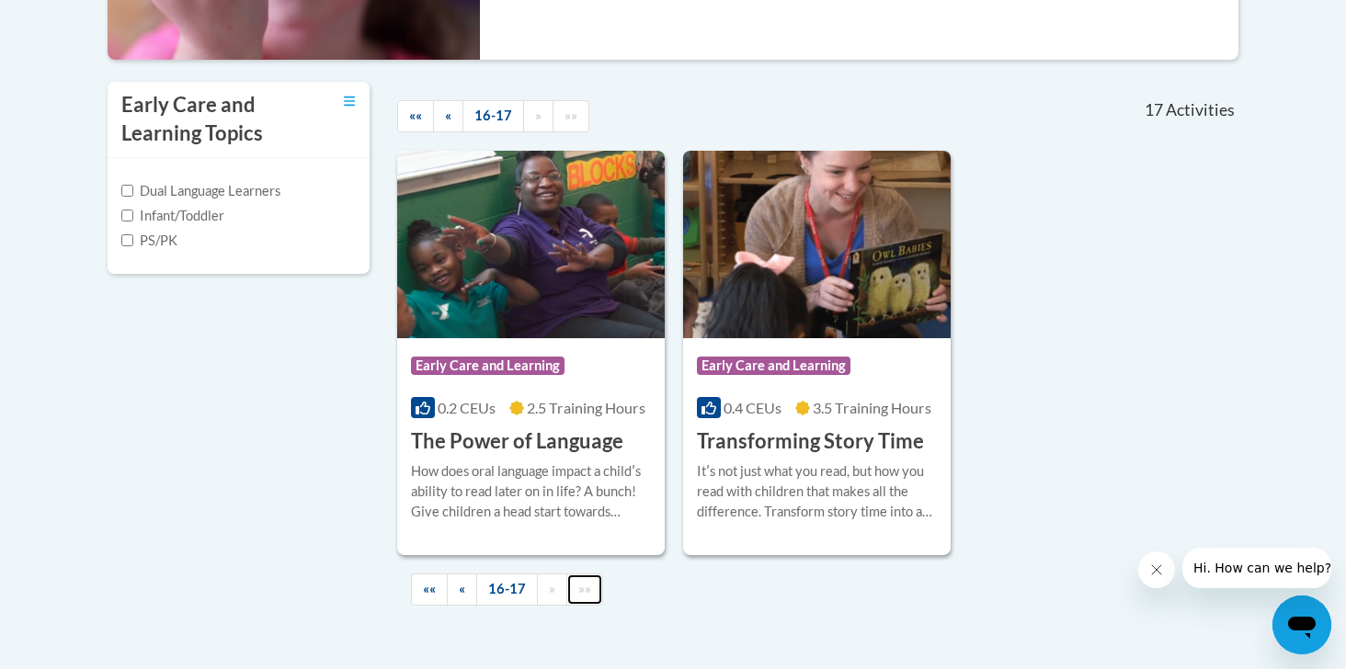
scroll to position [577, 0]
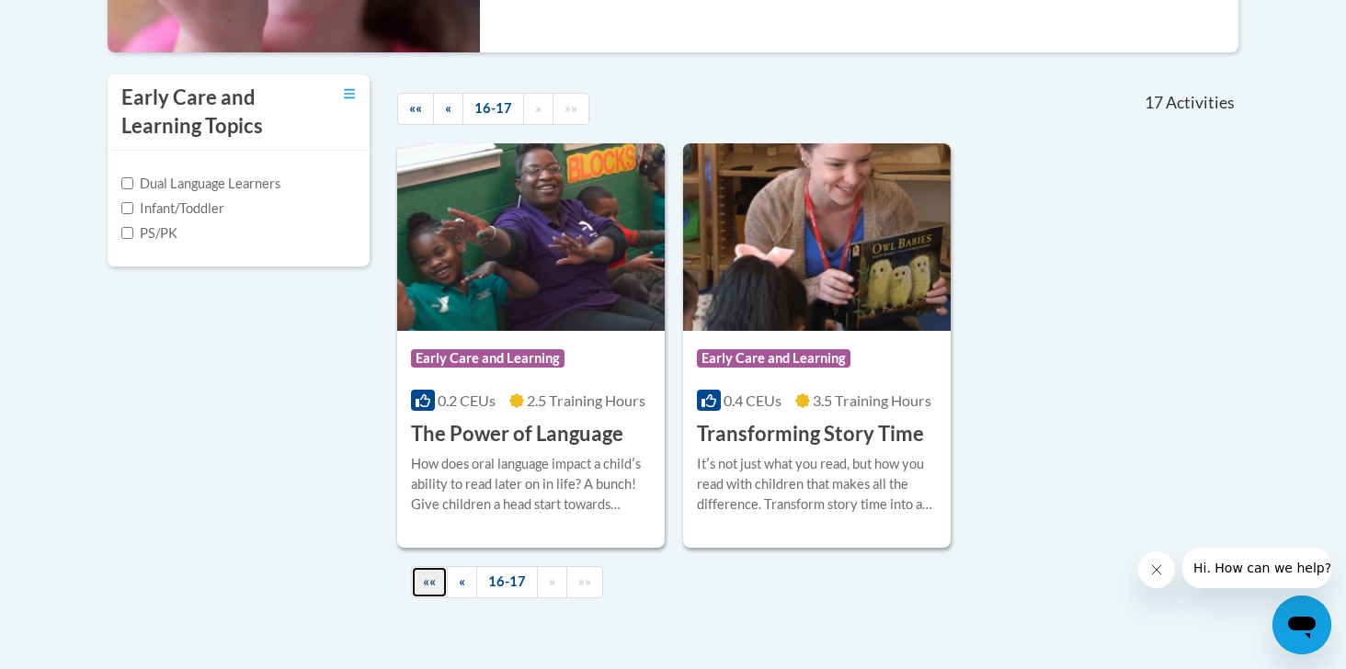
click at [426, 579] on span "««" at bounding box center [429, 582] width 13 height 16
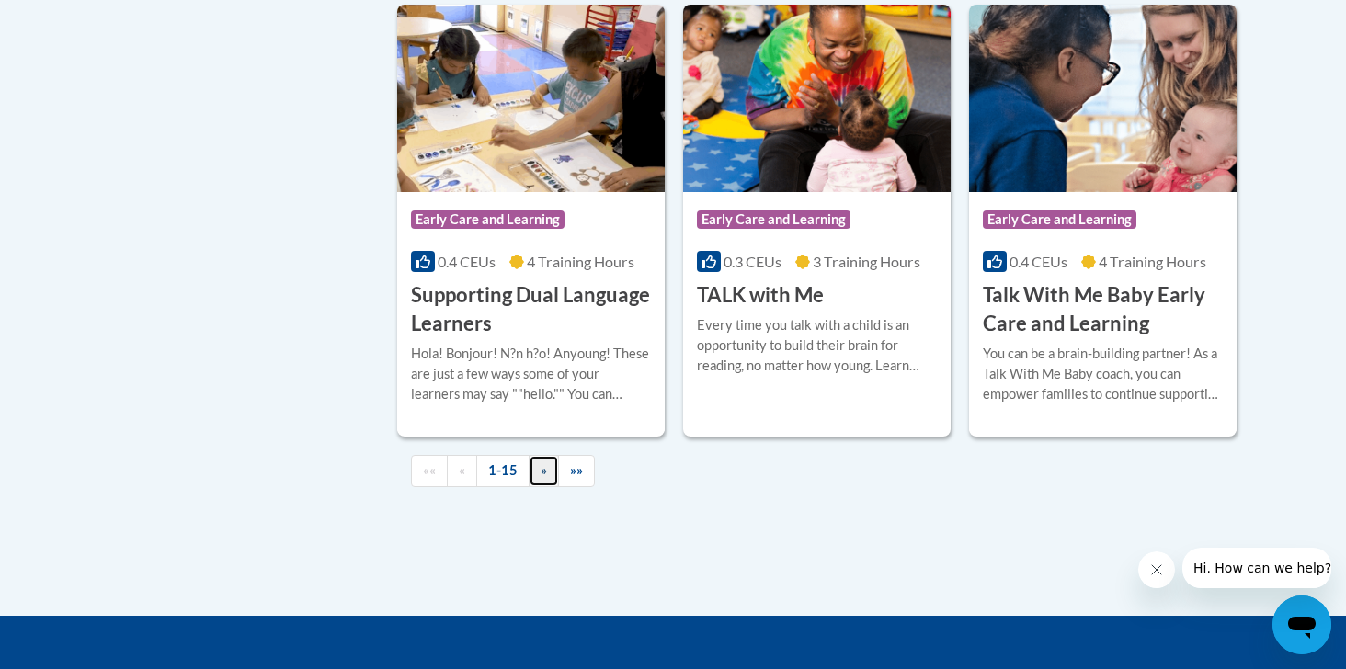
click at [545, 478] on span "»" at bounding box center [544, 471] width 6 height 16
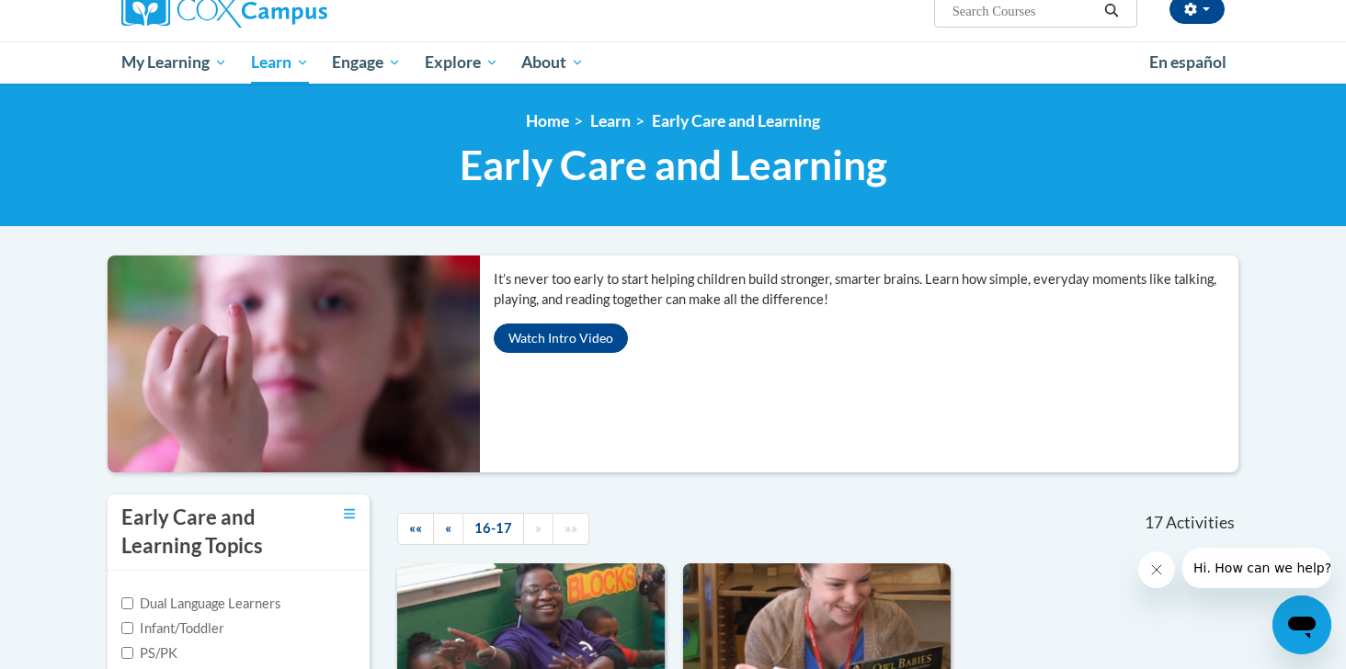
scroll to position [154, 0]
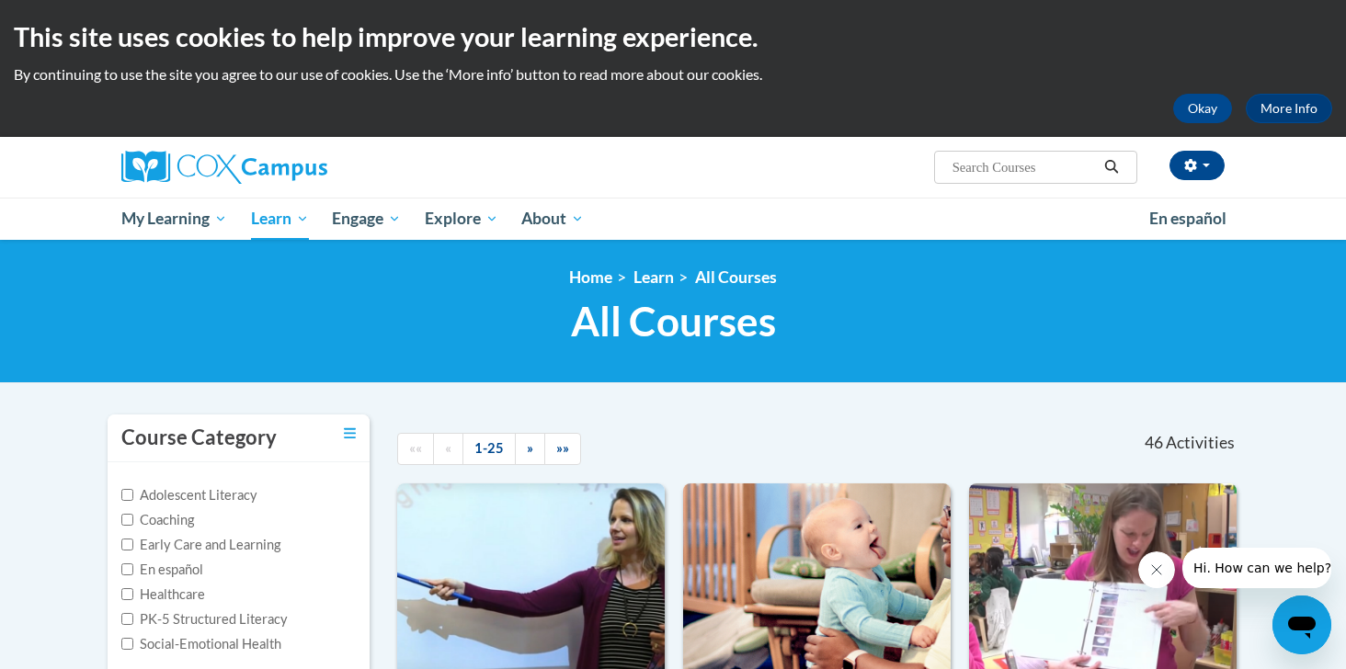
click at [1042, 178] on span "Search Search..." at bounding box center [1035, 167] width 203 height 33
type input "trauma"
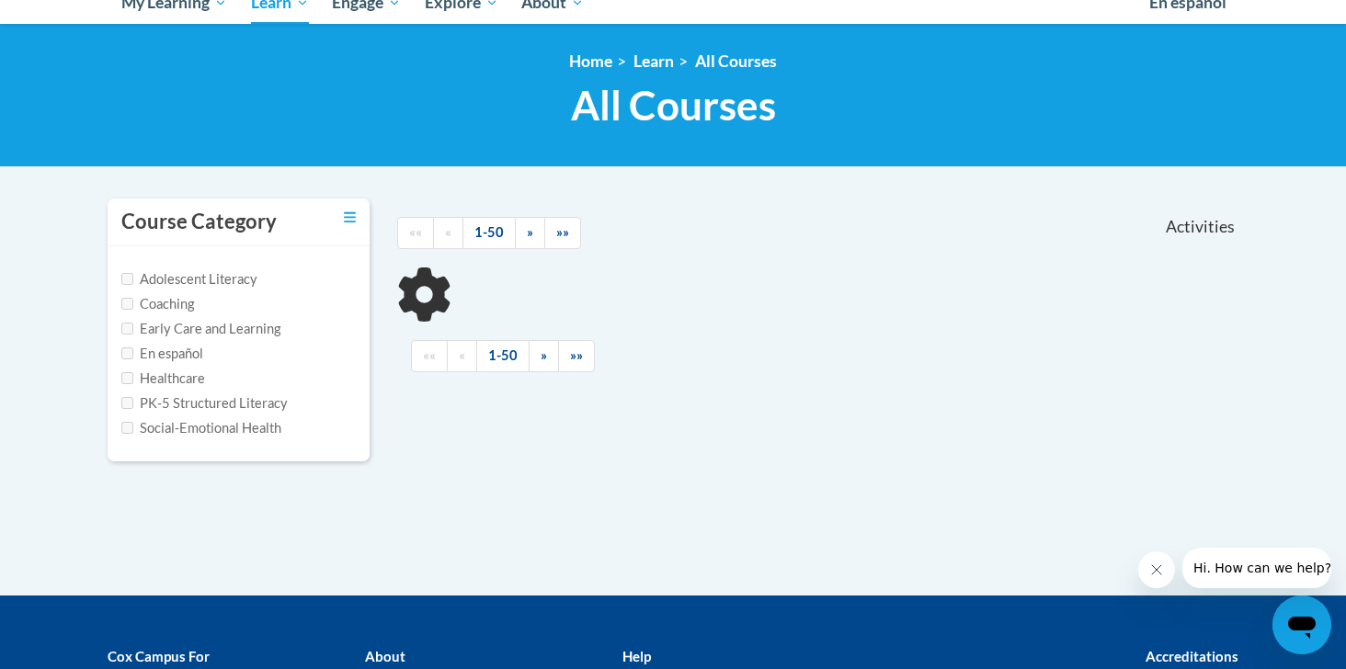
type input "trauma"
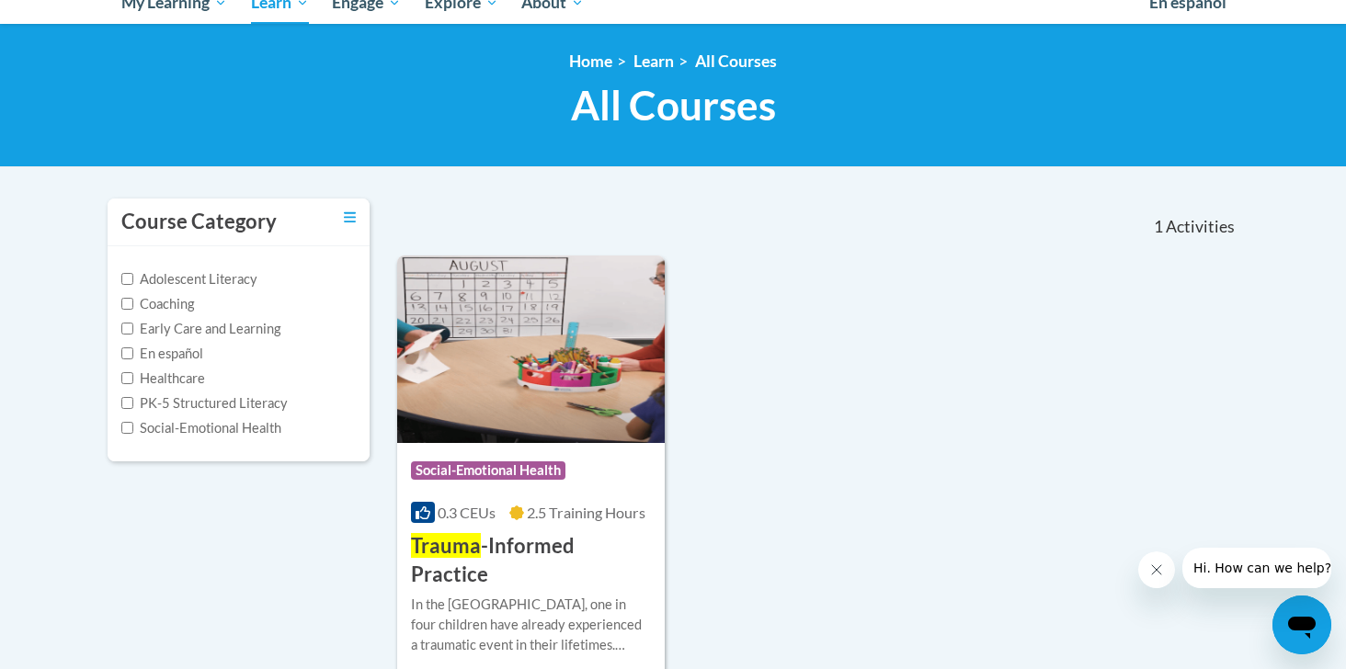
scroll to position [293, 0]
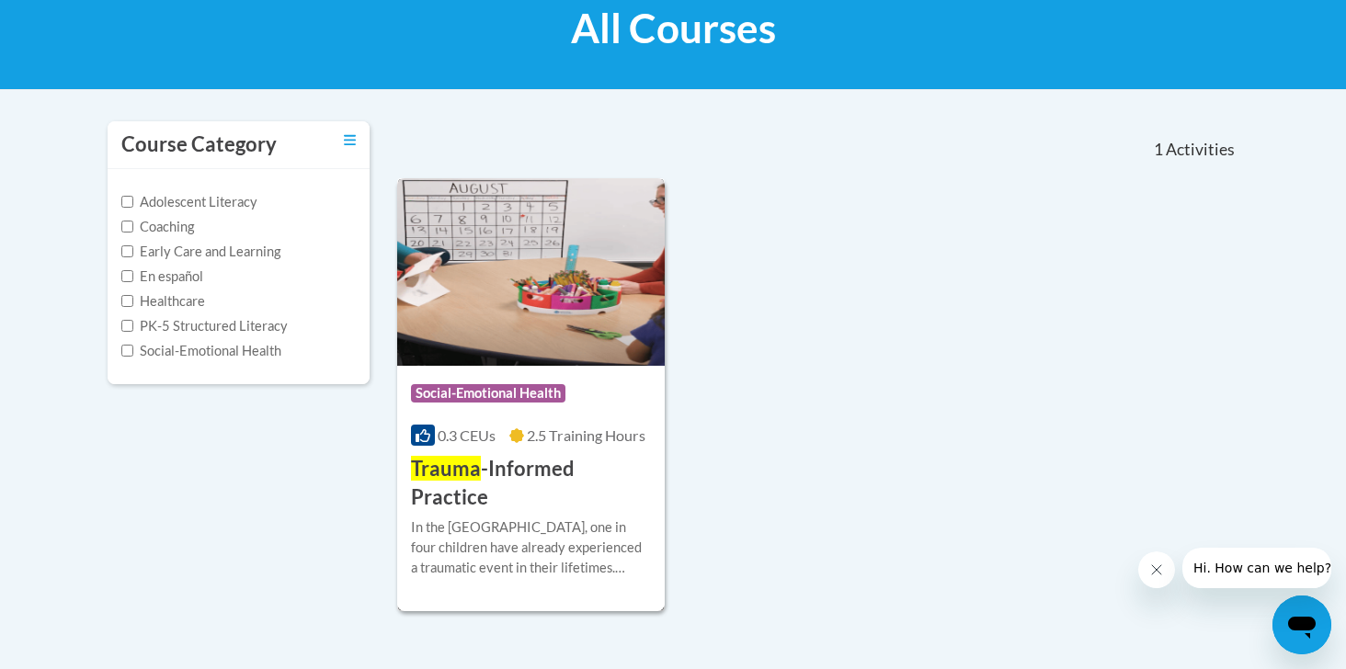
click at [582, 474] on h3 "Trauma -Informed Practice" at bounding box center [531, 483] width 240 height 57
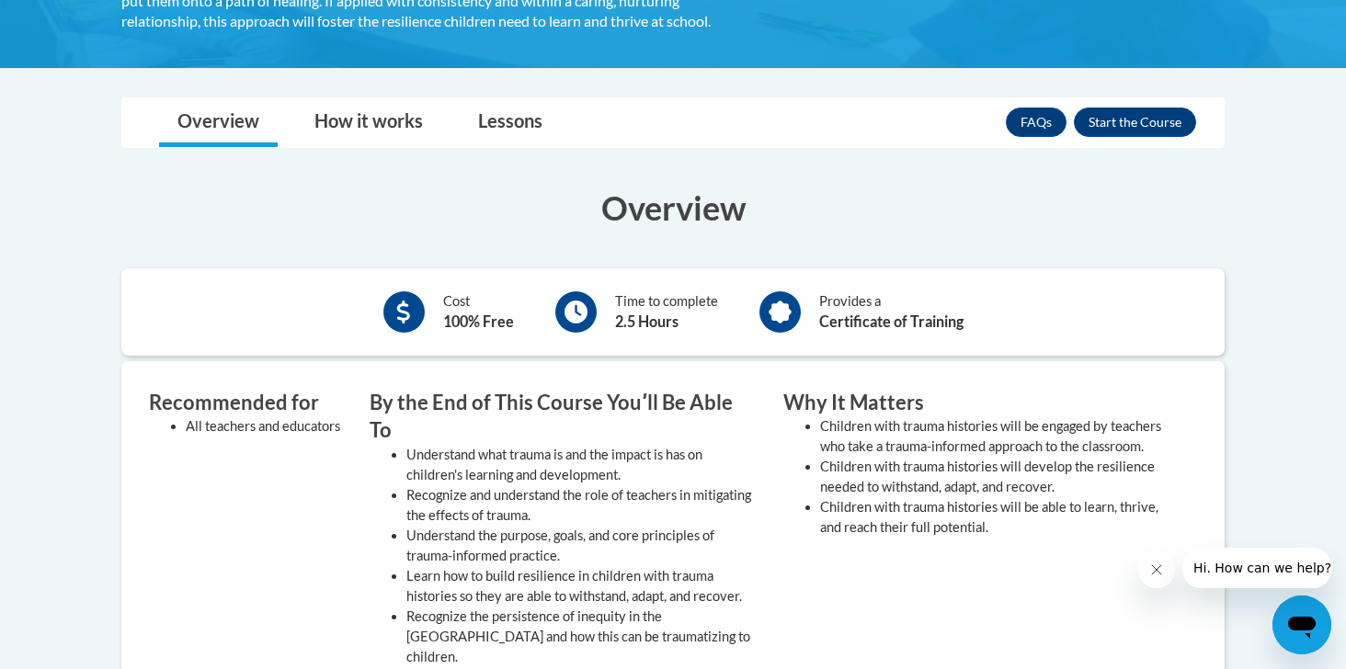
scroll to position [532, 0]
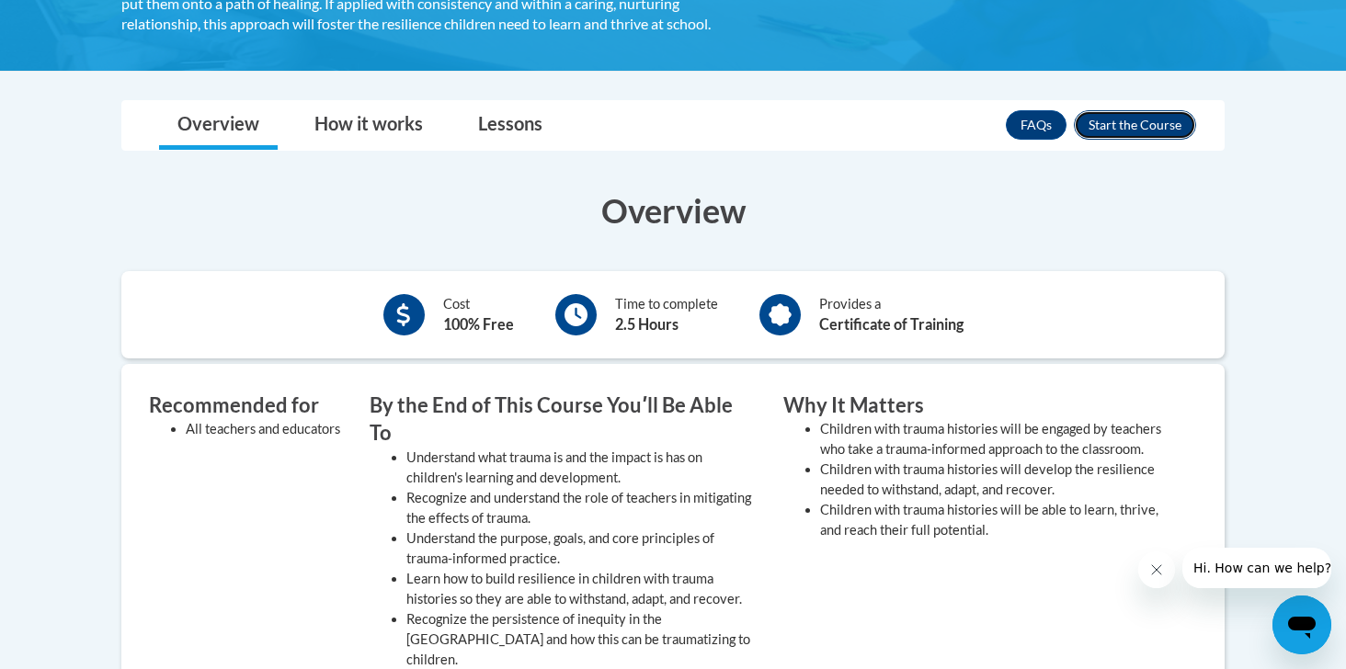
click at [1103, 136] on button "Enroll" at bounding box center [1135, 124] width 122 height 29
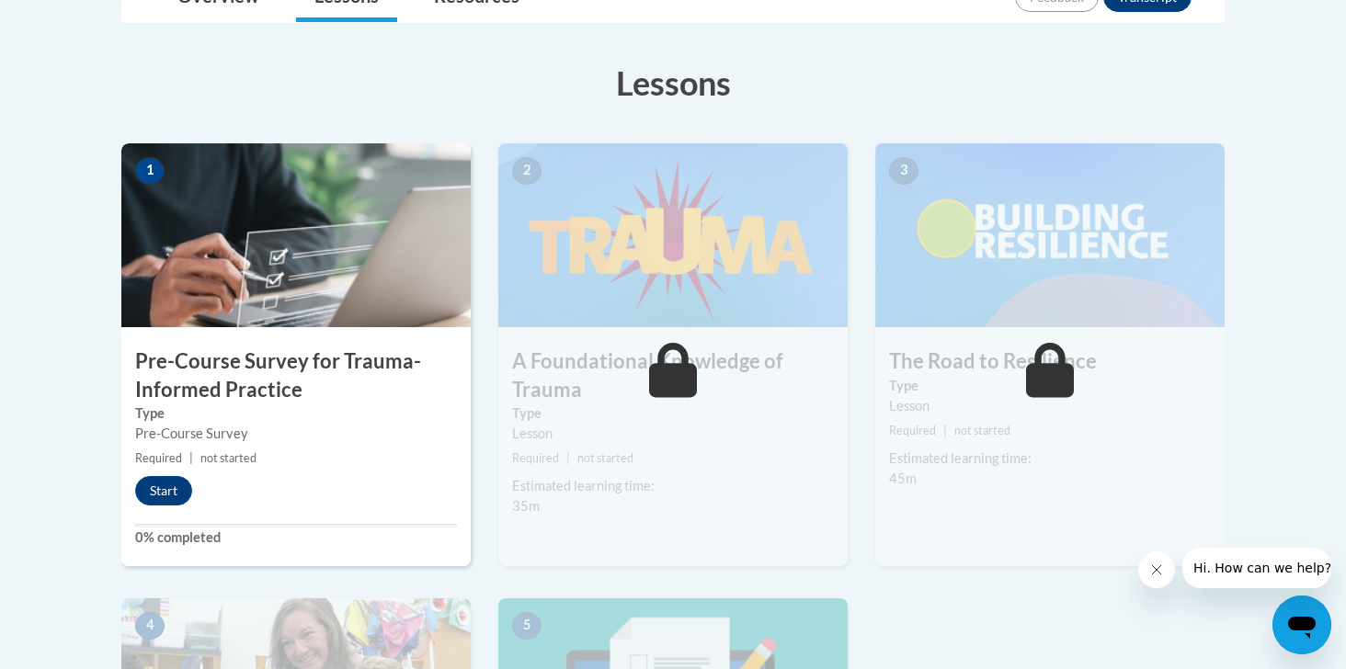
scroll to position [533, 0]
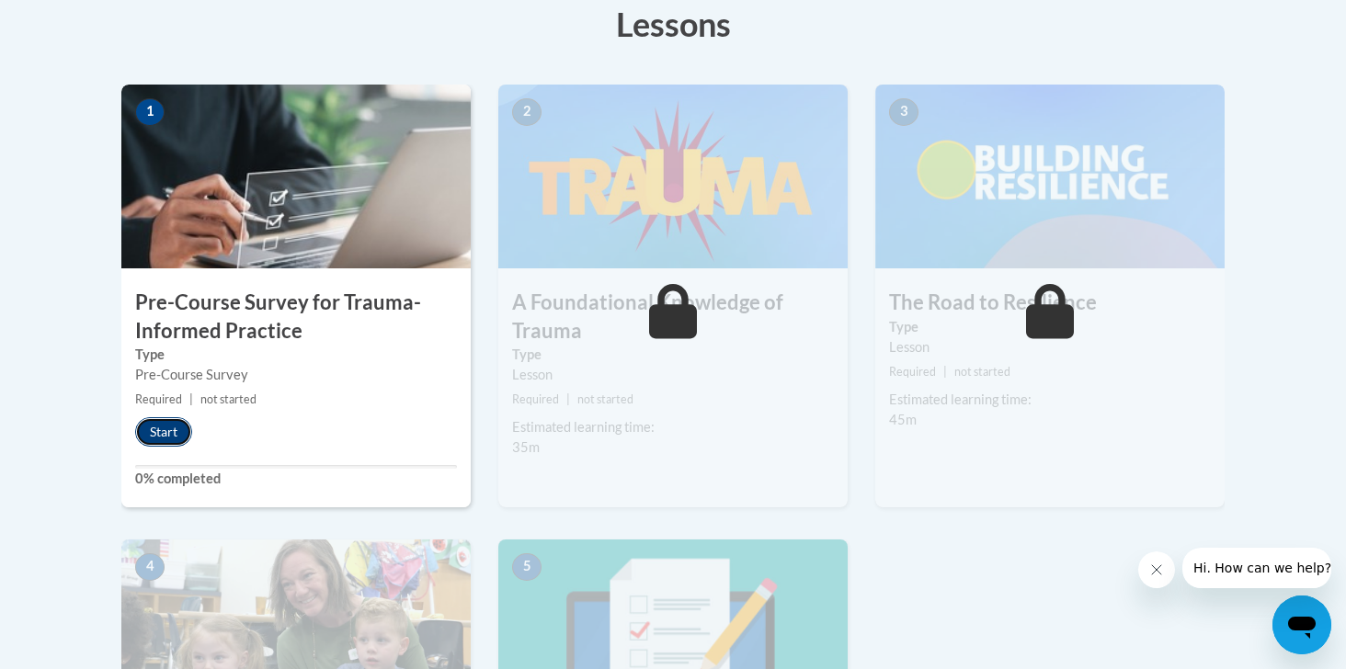
click at [174, 431] on button "Start" at bounding box center [163, 431] width 57 height 29
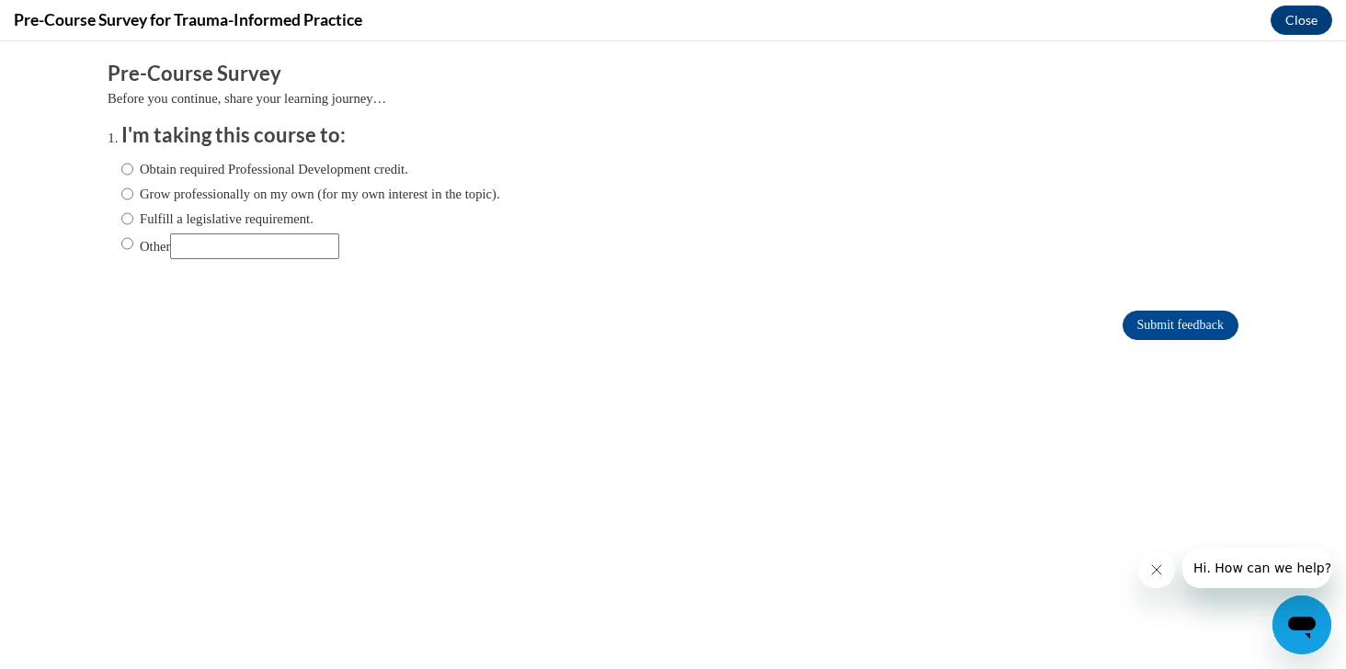
scroll to position [0, 0]
click at [206, 173] on label "Obtain required Professional Development credit." at bounding box center [264, 169] width 287 height 20
click at [133, 173] on input "Obtain required Professional Development credit." at bounding box center [127, 169] width 12 height 20
radio input "true"
click at [1167, 326] on input "Submit feedback" at bounding box center [1181, 325] width 116 height 29
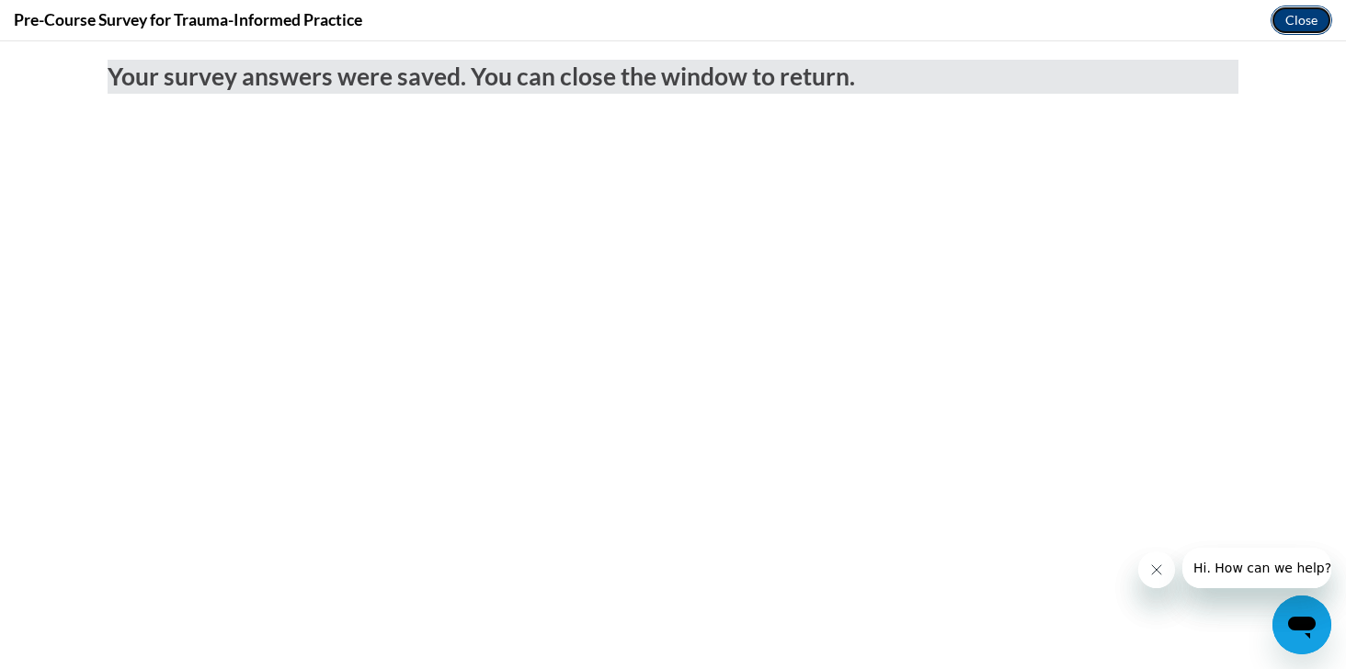
click at [1294, 28] on button "Close" at bounding box center [1302, 20] width 62 height 29
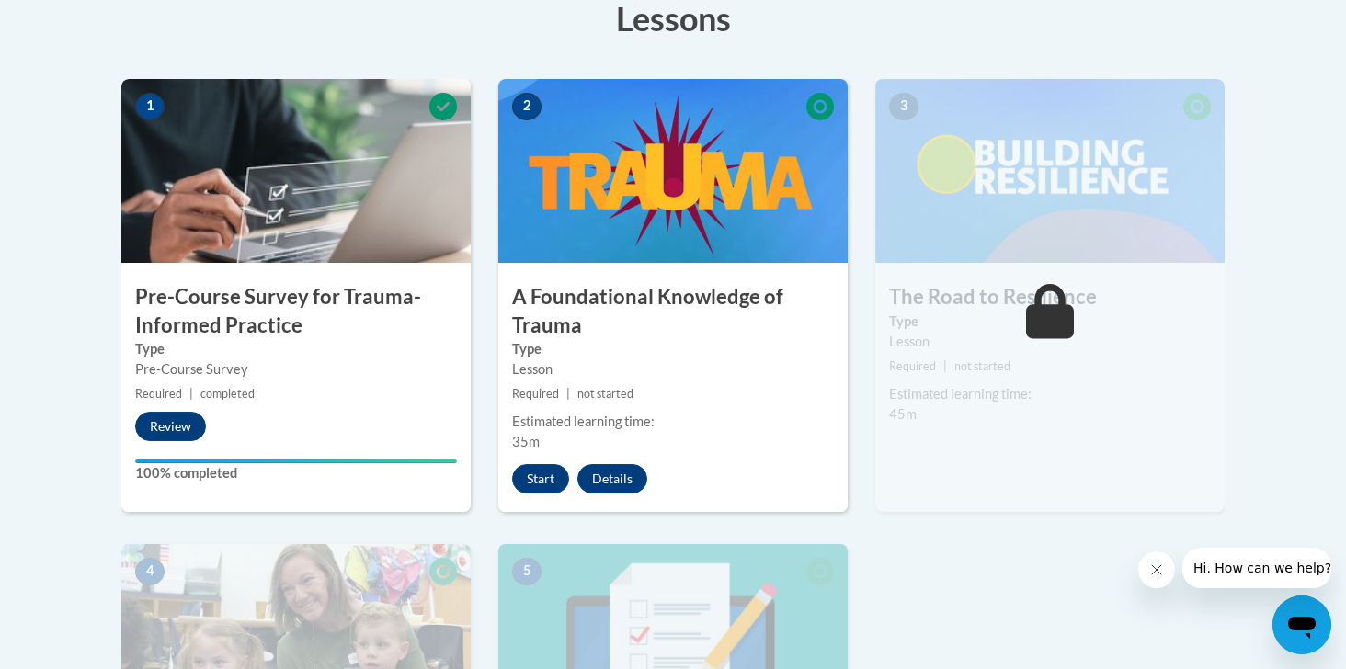
scroll to position [536, 0]
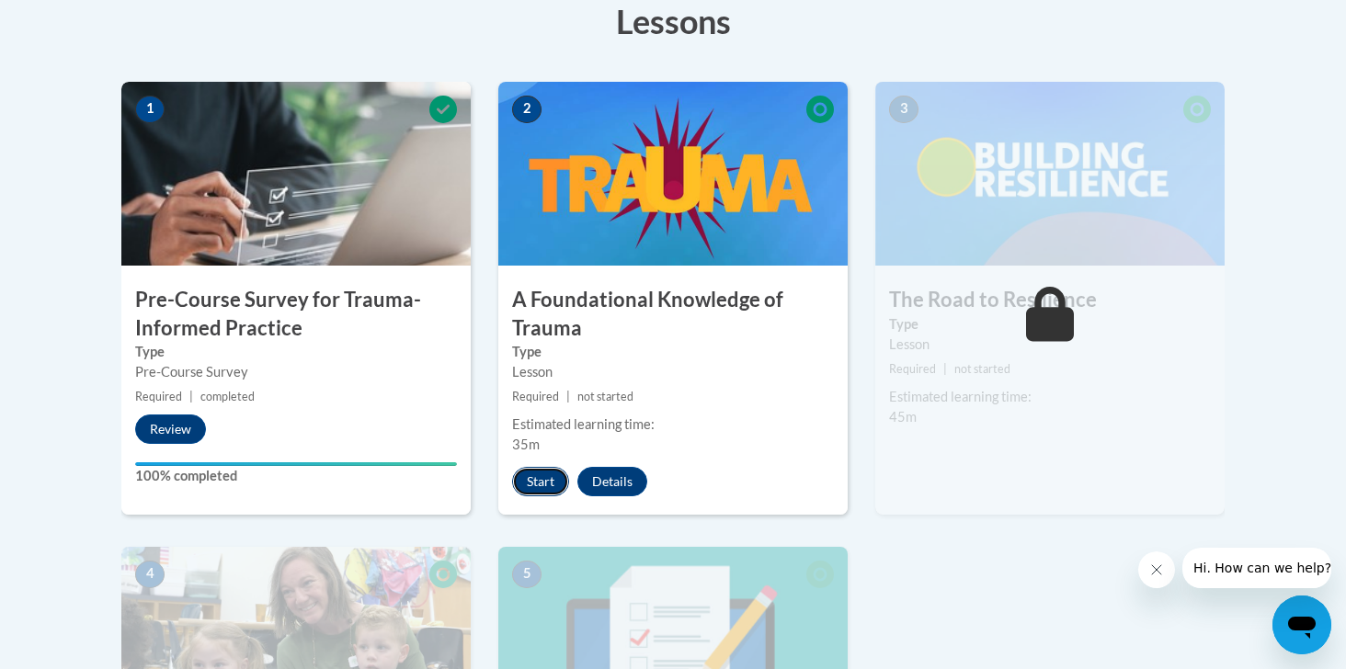
click at [550, 478] on button "Start" at bounding box center [540, 481] width 57 height 29
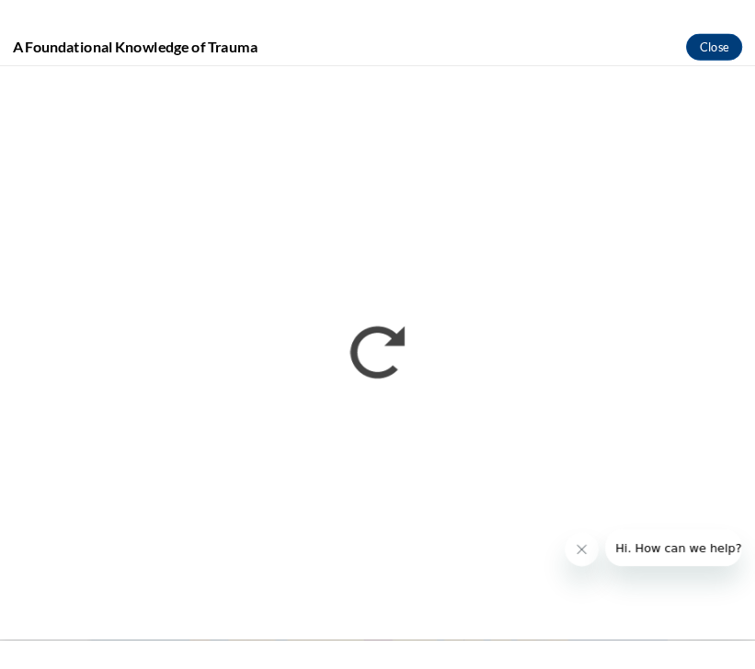
scroll to position [651, 0]
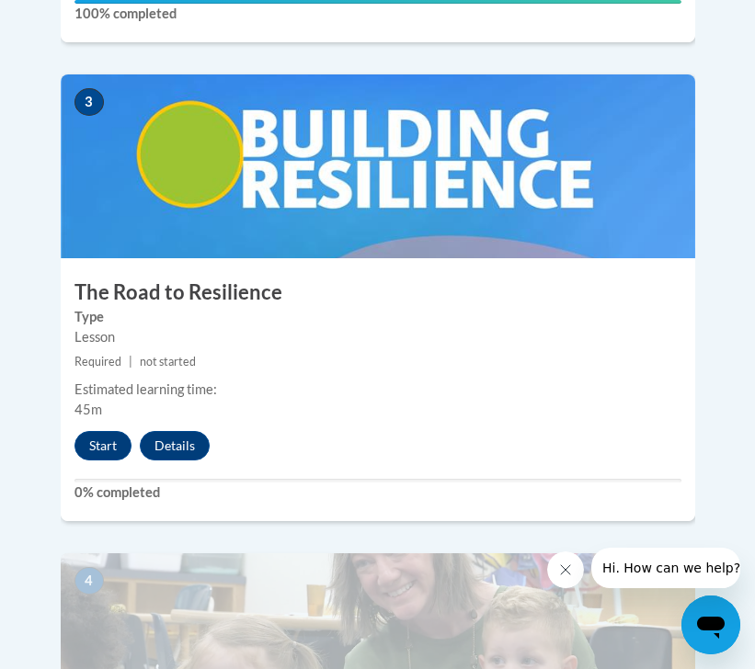
scroll to position [1599, 0]
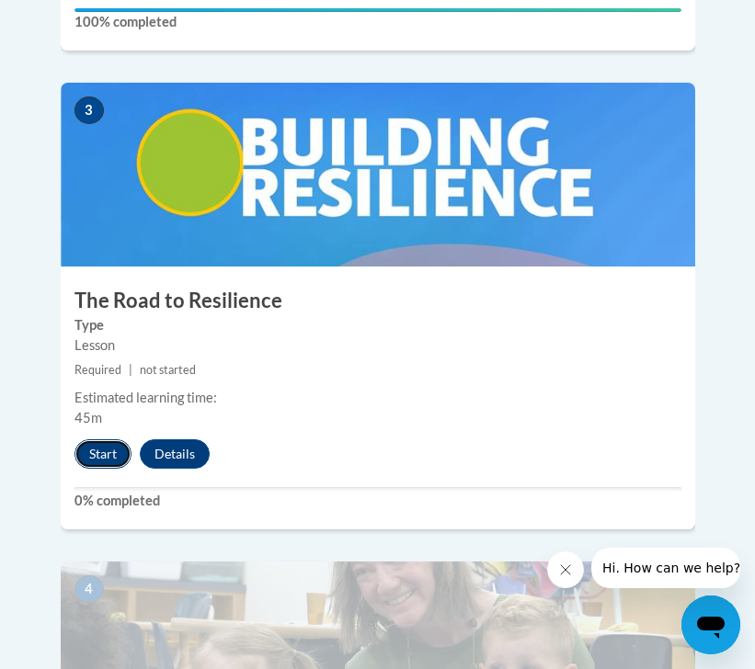
click at [96, 440] on button "Start" at bounding box center [102, 454] width 57 height 29
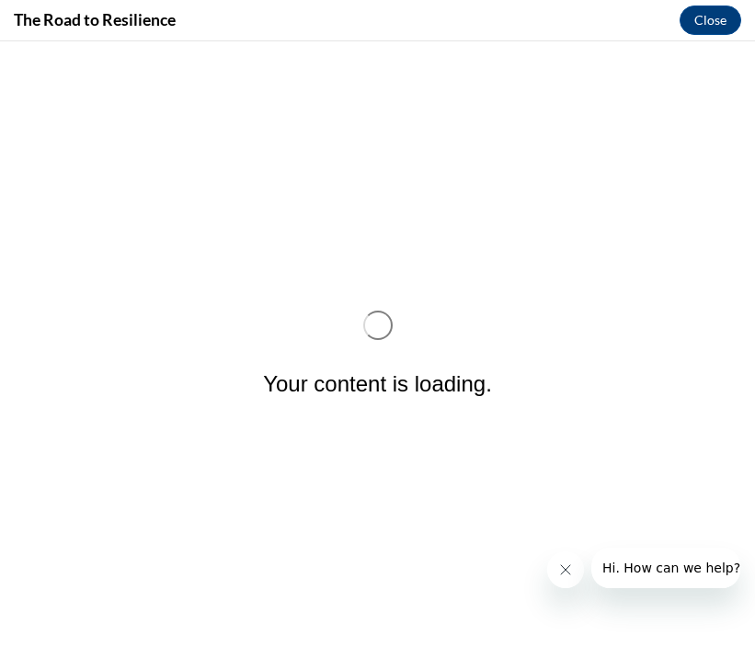
scroll to position [0, 0]
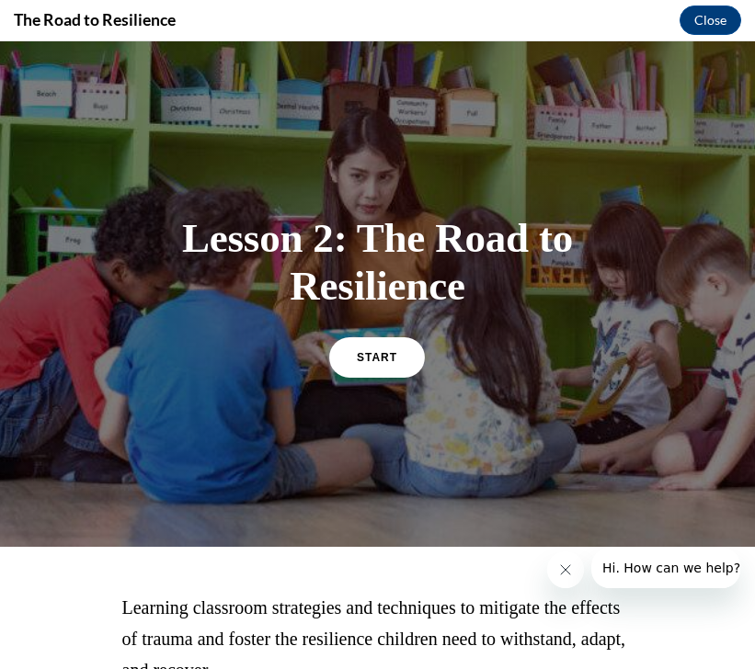
click at [562, 575] on icon "Close message from company" at bounding box center [565, 570] width 15 height 15
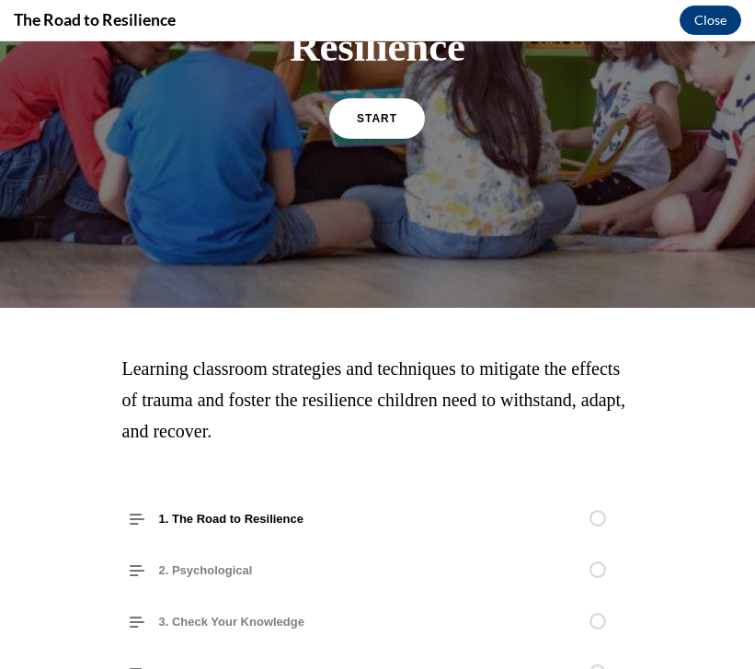
scroll to position [105, 0]
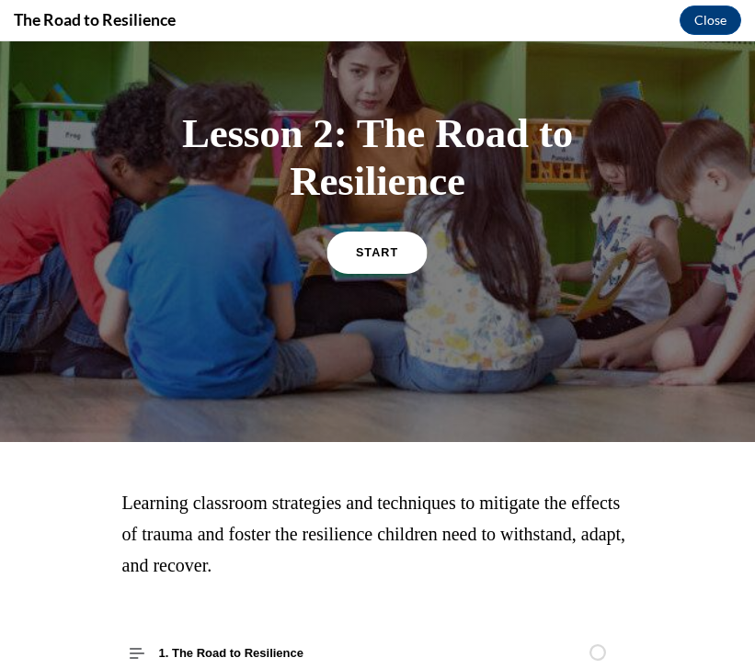
click at [399, 255] on link "START" at bounding box center [377, 252] width 100 height 42
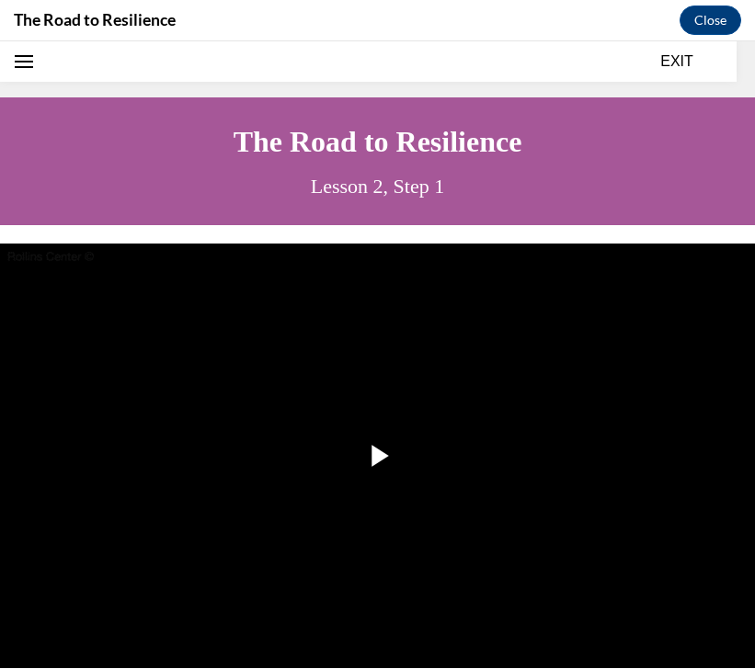
scroll to position [56, 0]
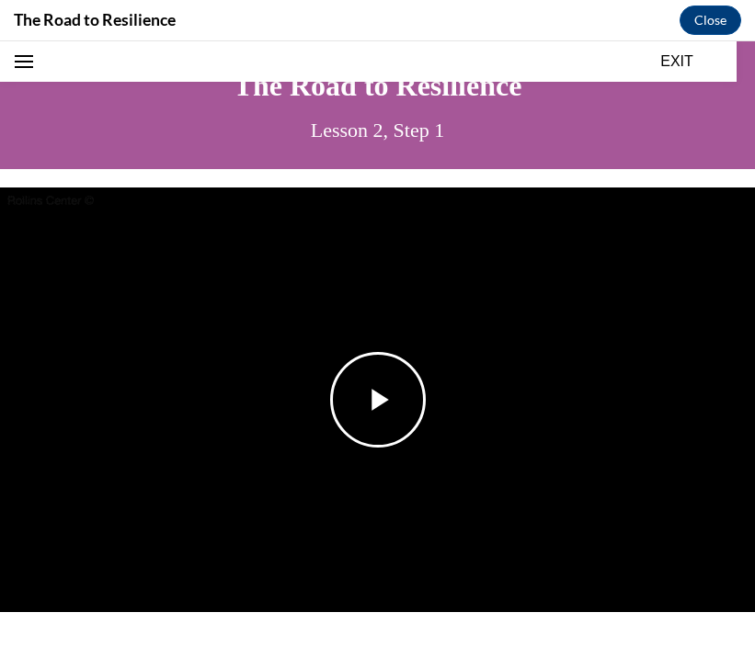
click at [378, 400] on span "Video player" at bounding box center [378, 400] width 0 height 0
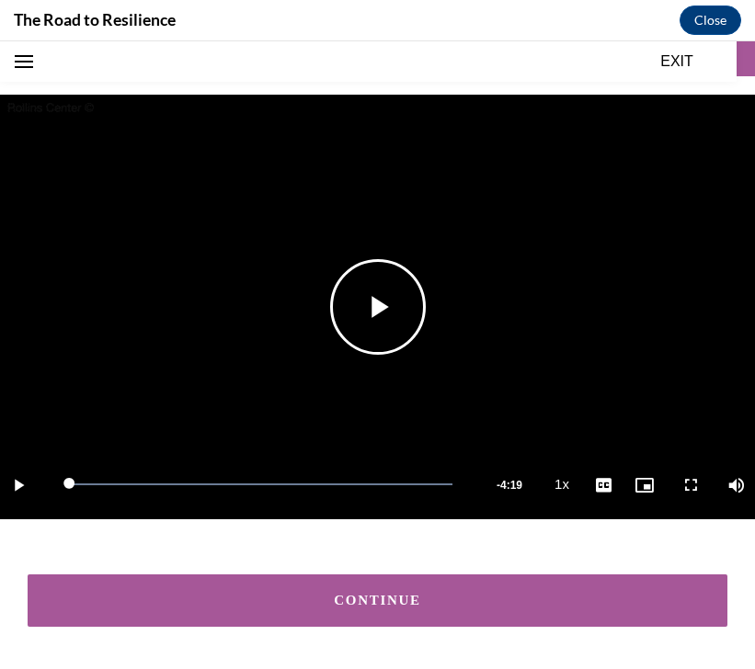
scroll to position [211, 0]
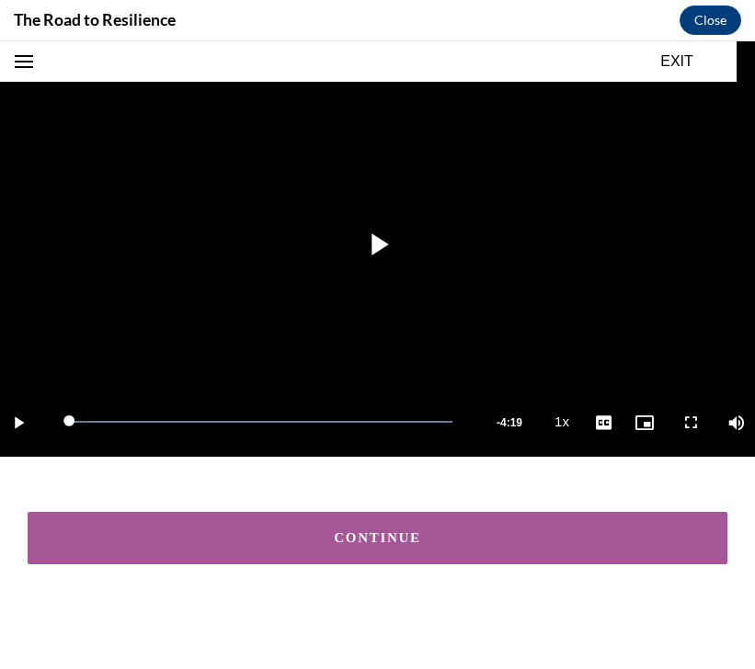
click at [465, 564] on div "CONTINUE" at bounding box center [377, 538] width 755 height 89
click at [453, 542] on div "CONTINUE" at bounding box center [377, 539] width 643 height 14
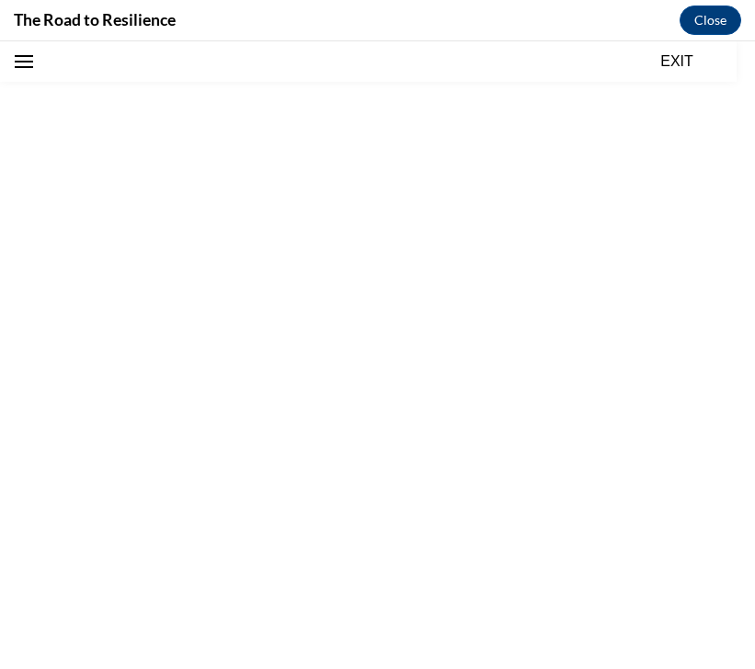
scroll to position [57, 0]
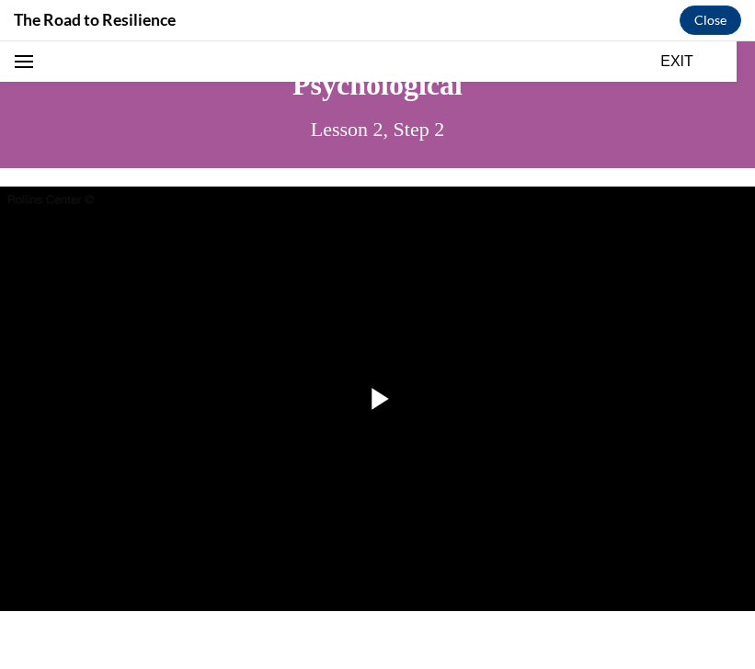
click at [453, 542] on img "Video player" at bounding box center [377, 399] width 755 height 425
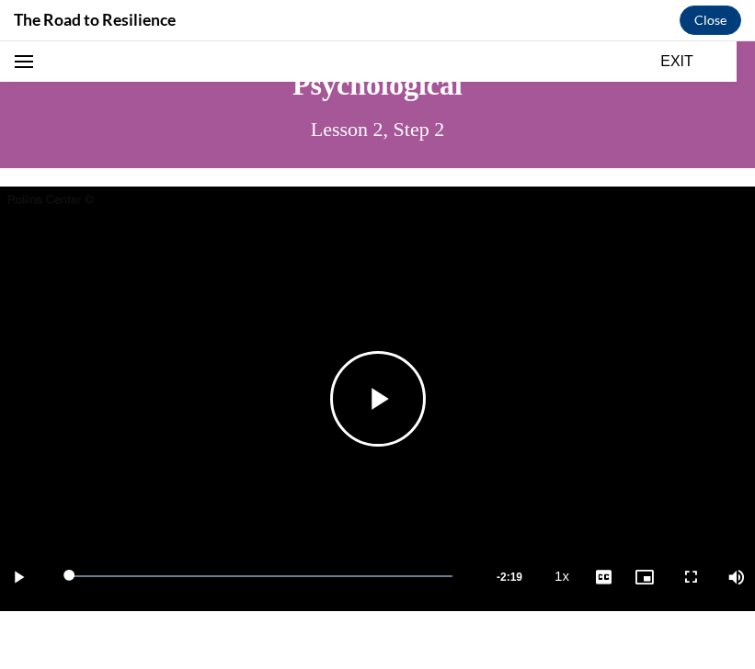
scroll to position [211, 0]
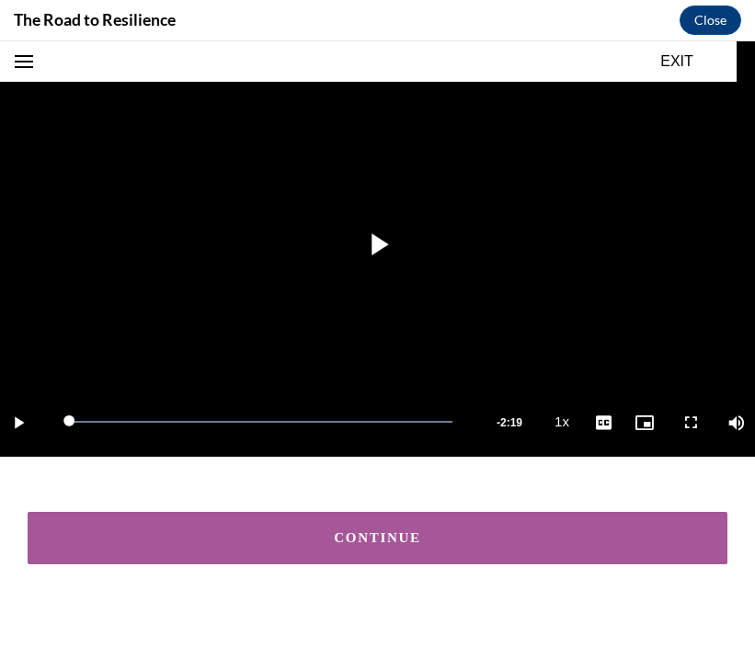
click at [420, 529] on button "CONTINUE" at bounding box center [378, 538] width 700 height 52
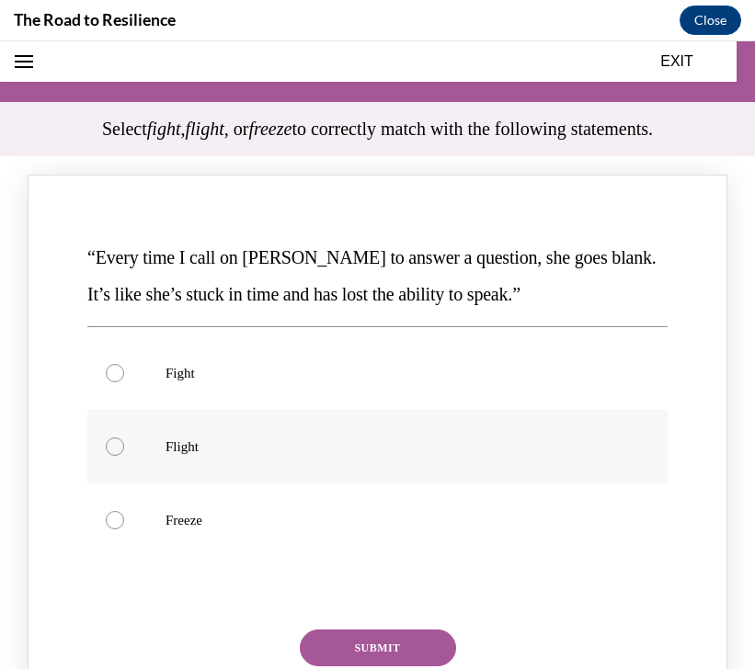
scroll to position [126, 0]
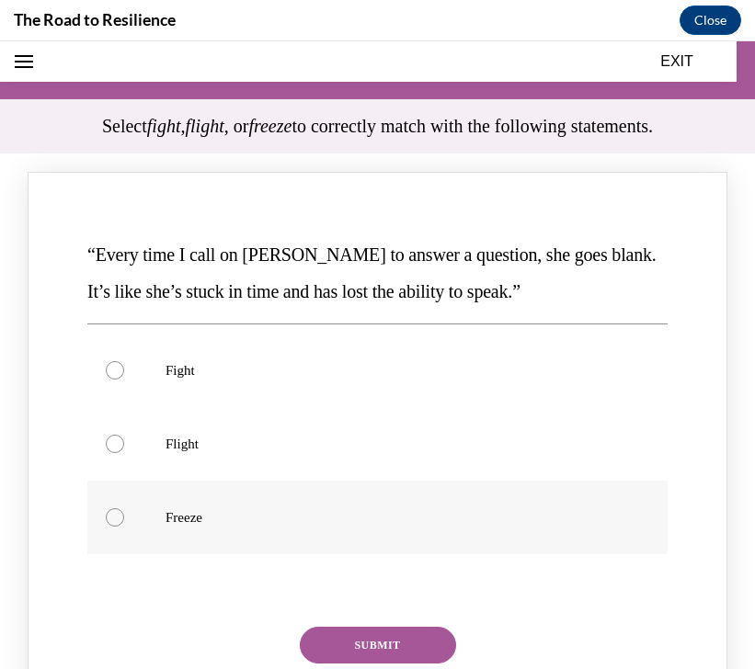
click at [273, 504] on label "Freeze" at bounding box center [377, 518] width 580 height 74
click at [124, 509] on input "Freeze" at bounding box center [115, 518] width 18 height 18
radio input "true"
click at [357, 641] on button "SUBMIT" at bounding box center [378, 645] width 156 height 37
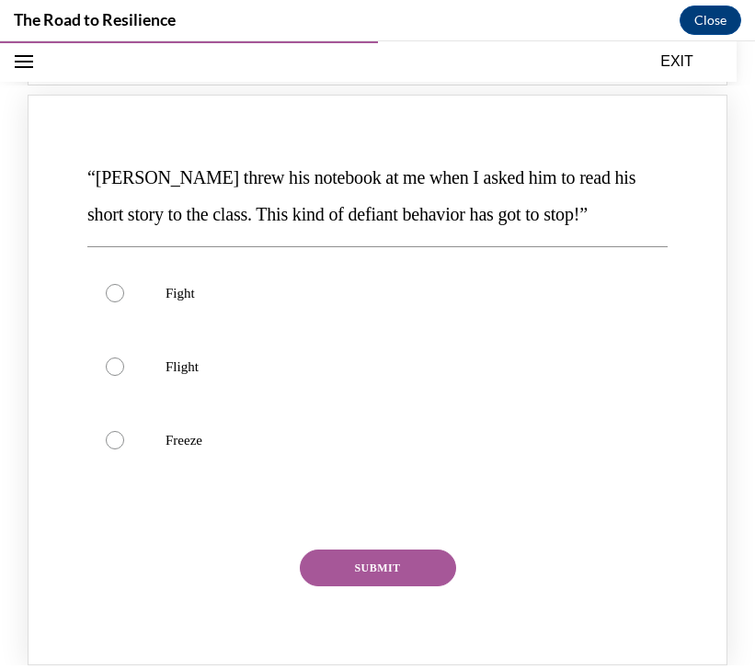
scroll to position [952, 0]
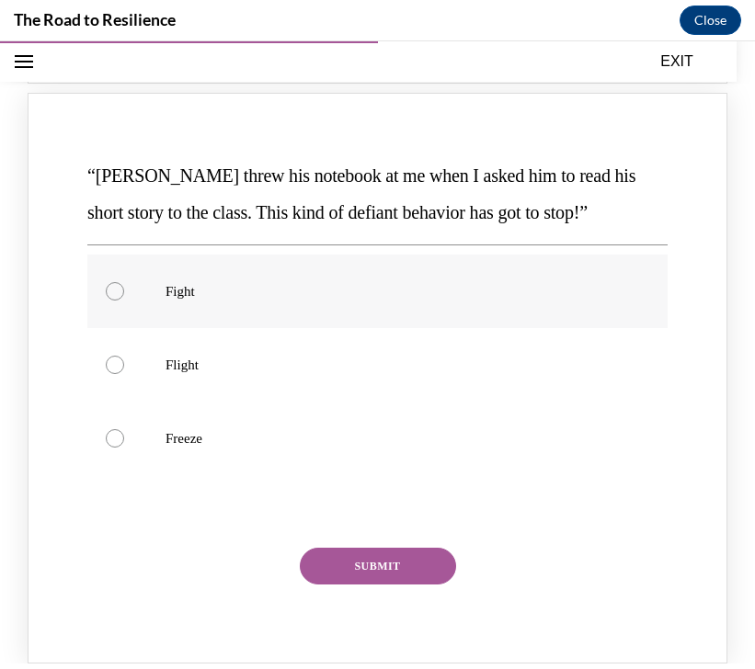
click at [352, 304] on label "Fight" at bounding box center [377, 292] width 580 height 74
click at [124, 301] on input "Fight" at bounding box center [115, 291] width 18 height 18
radio input "true"
click at [384, 561] on button "SUBMIT" at bounding box center [378, 566] width 156 height 37
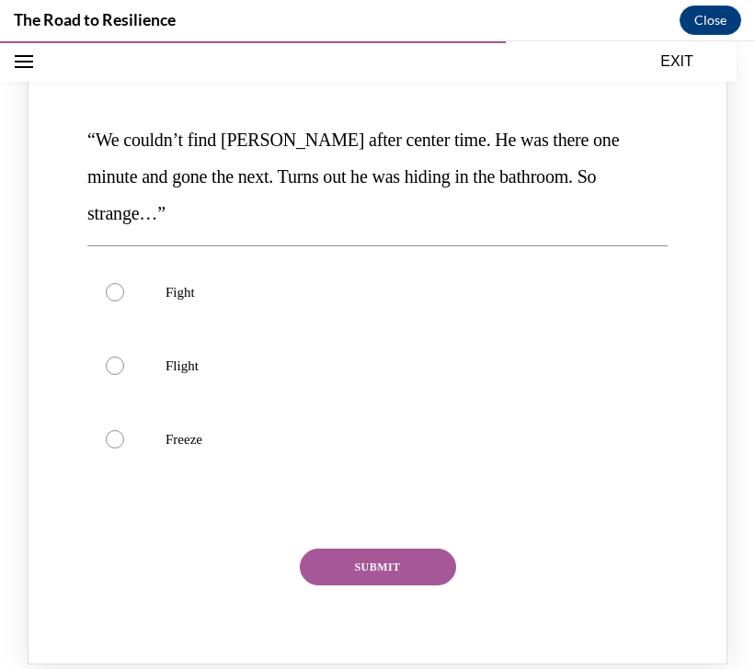
scroll to position [1727, 0]
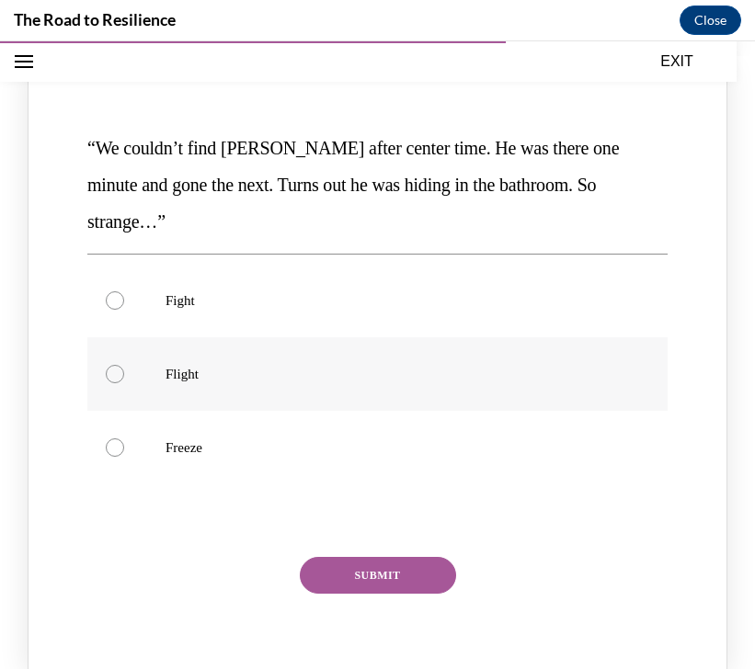
click at [314, 337] on label "Flight" at bounding box center [377, 374] width 580 height 74
click at [124, 365] on input "Flight" at bounding box center [115, 374] width 18 height 18
radio input "true"
click at [349, 557] on button "SUBMIT" at bounding box center [378, 575] width 156 height 37
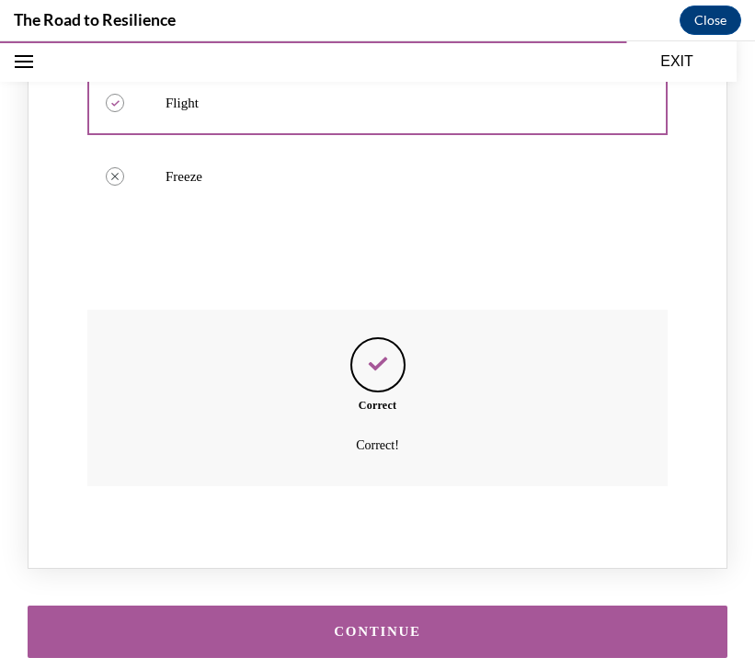
scroll to position [2056, 0]
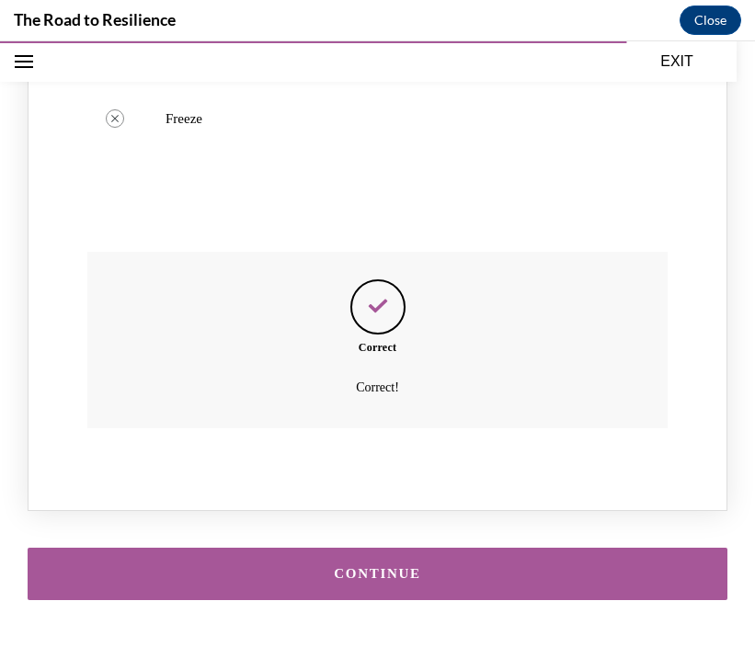
click at [349, 567] on div "CONTINUE" at bounding box center [377, 574] width 643 height 14
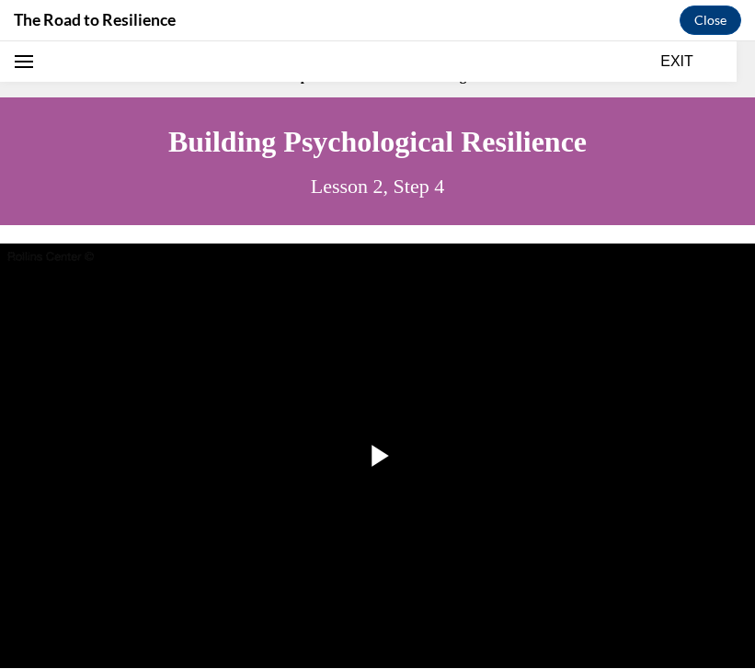
scroll to position [57, 0]
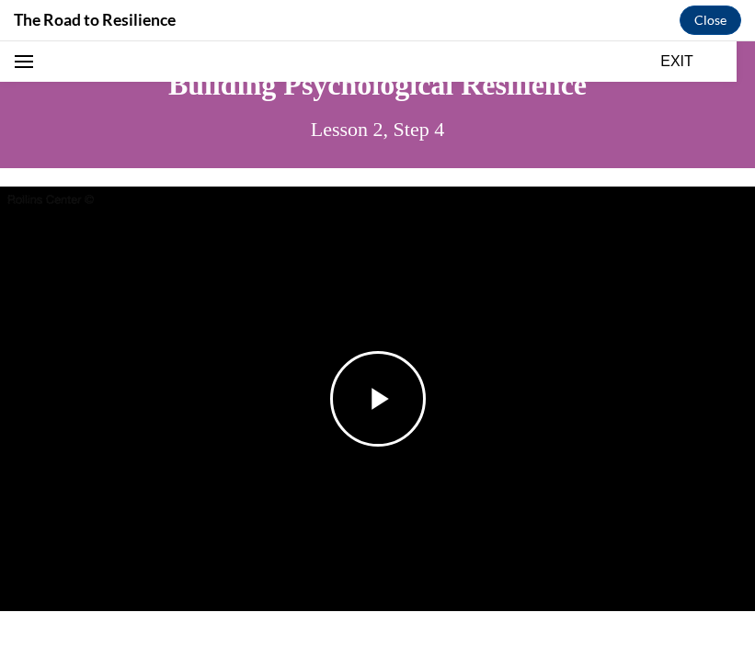
click at [378, 399] on span "Video player" at bounding box center [378, 399] width 0 height 0
